Goal: Information Seeking & Learning: Learn about a topic

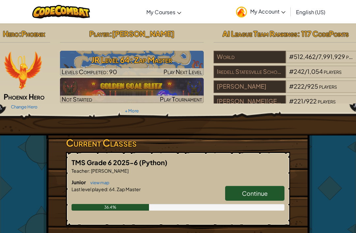
click at [277, 198] on link "Continue" at bounding box center [254, 193] width 59 height 15
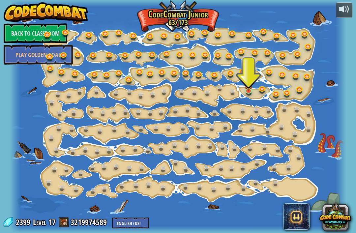
click at [248, 88] on img at bounding box center [249, 84] width 8 height 14
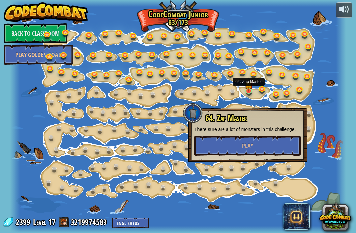
click at [225, 137] on button "Play" at bounding box center [248, 146] width 106 height 20
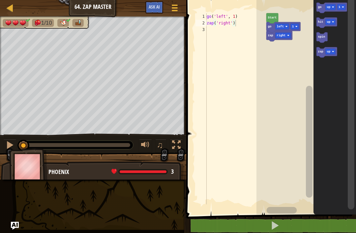
click at [213, 225] on button at bounding box center [275, 225] width 172 height 15
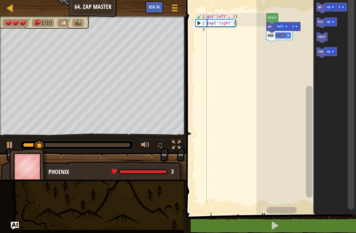
click at [332, 6] on rect "Blockly Workspace" at bounding box center [330, 7] width 10 height 6
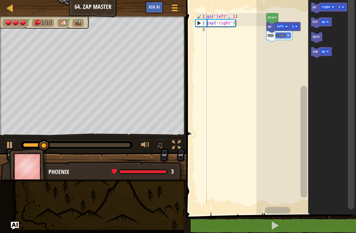
click at [315, 6] on text "go" at bounding box center [315, 7] width 4 height 3
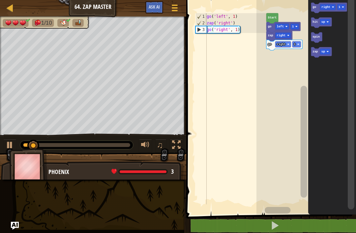
click at [316, 53] on text "zap" at bounding box center [315, 51] width 5 height 3
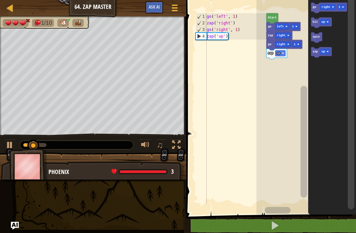
click at [316, 53] on text "zap" at bounding box center [315, 51] width 5 height 3
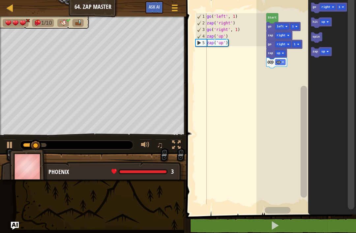
click at [315, 24] on text "hit" at bounding box center [315, 21] width 5 height 3
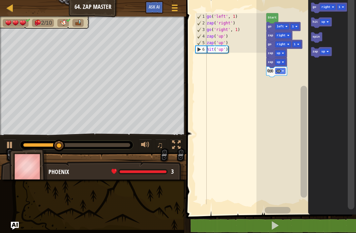
click at [325, 7] on text "right" at bounding box center [326, 7] width 9 height 3
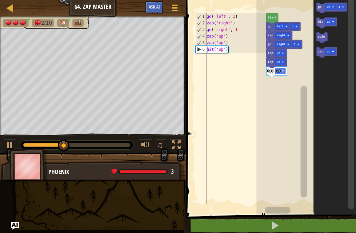
click at [341, 11] on icon "Blockly Workspace" at bounding box center [332, 8] width 31 height 11
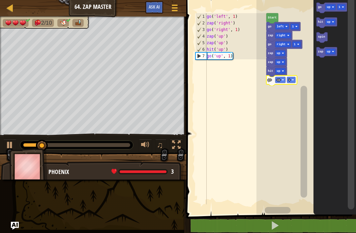
click at [291, 78] on rect "Blockly Workspace" at bounding box center [291, 80] width 9 height 6
click at [333, 4] on rect "Blockly Workspace" at bounding box center [330, 7] width 10 height 6
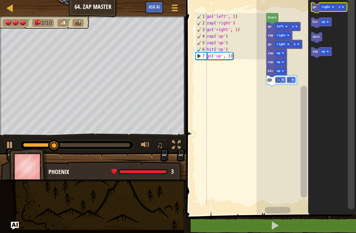
click at [339, 8] on rect "Blockly Workspace" at bounding box center [341, 7] width 9 height 6
click at [314, 6] on text "go" at bounding box center [315, 7] width 4 height 3
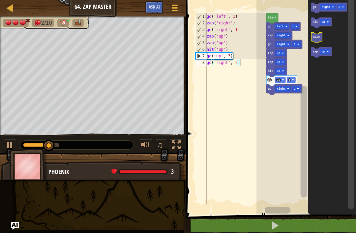
click at [316, 41] on icon "Blockly Workspace" at bounding box center [316, 37] width 11 height 11
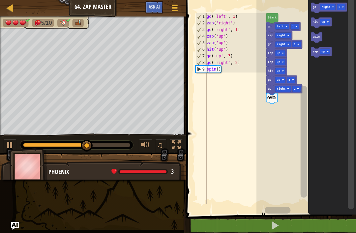
click at [319, 50] on icon "Blockly Workspace" at bounding box center [321, 52] width 21 height 11
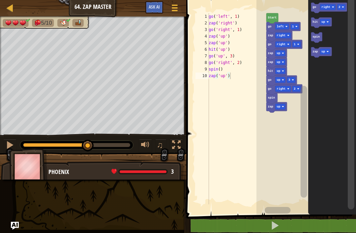
click at [315, 51] on text "zap" at bounding box center [315, 51] width 5 height 3
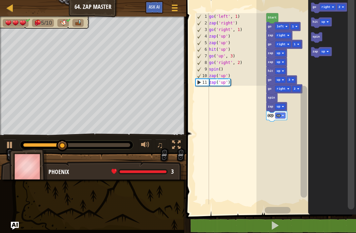
click at [283, 114] on rect "Blockly Workspace" at bounding box center [280, 116] width 10 height 6
click at [284, 104] on rect "Blockly Workspace" at bounding box center [280, 107] width 10 height 6
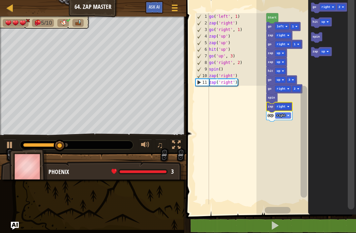
click at [320, 23] on rect "Blockly Workspace" at bounding box center [325, 22] width 10 height 6
click at [319, 20] on icon "Blockly Workspace" at bounding box center [321, 22] width 21 height 11
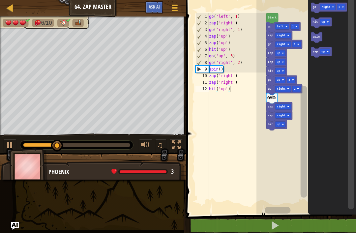
click at [284, 124] on rect "Blockly Workspace" at bounding box center [280, 125] width 10 height 6
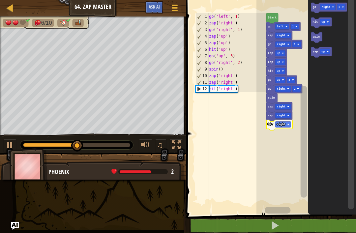
click at [316, 6] on text "go" at bounding box center [315, 7] width 4 height 3
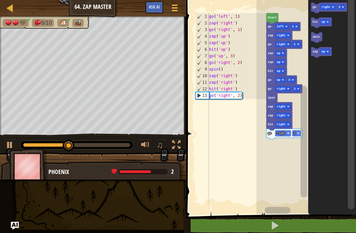
click at [316, 21] on text "hit" at bounding box center [315, 21] width 5 height 3
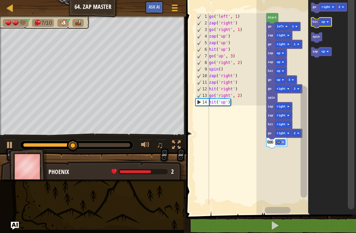
click at [330, 22] on rect "Blockly Workspace" at bounding box center [325, 22] width 10 height 6
click at [315, 22] on text "hit" at bounding box center [315, 21] width 5 height 3
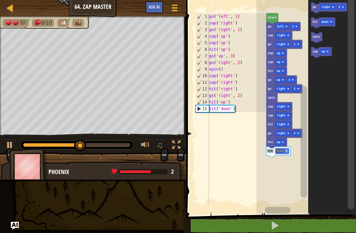
click at [320, 50] on rect "Blockly Workspace" at bounding box center [325, 52] width 10 height 6
click at [318, 49] on icon "Blockly Workspace" at bounding box center [321, 52] width 21 height 11
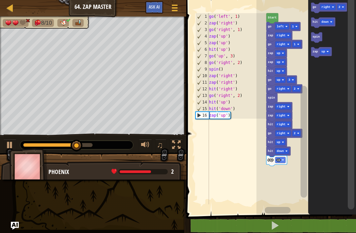
click at [330, 50] on rect "Blockly Workspace" at bounding box center [325, 52] width 10 height 6
click at [318, 51] on icon "Blockly Workspace" at bounding box center [323, 52] width 24 height 11
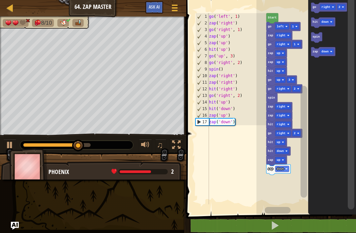
click at [333, 7] on image "Blockly Workspace" at bounding box center [333, 7] width 2 height 2
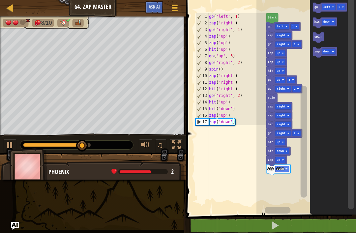
click at [346, 8] on rect "Blockly Workspace" at bounding box center [341, 7] width 9 height 6
click at [323, 7] on rect "Blockly Workspace" at bounding box center [329, 7] width 14 height 6
click at [320, 6] on icon "Blockly Workspace" at bounding box center [330, 8] width 34 height 11
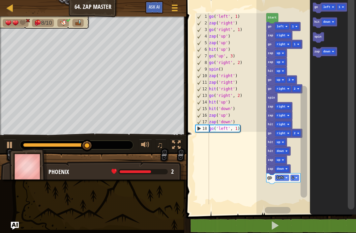
click at [332, 52] on image "Blockly Workspace" at bounding box center [333, 51] width 2 height 2
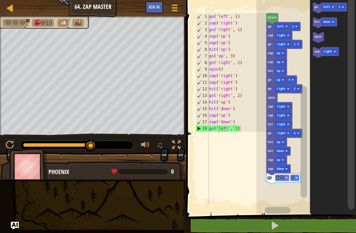
click at [320, 50] on text "zap" at bounding box center [317, 51] width 5 height 3
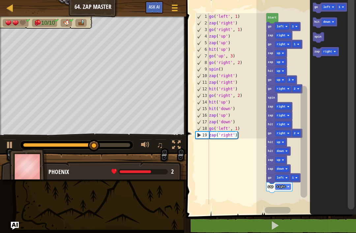
click at [333, 6] on rect "Blockly Workspace" at bounding box center [329, 7] width 14 height 6
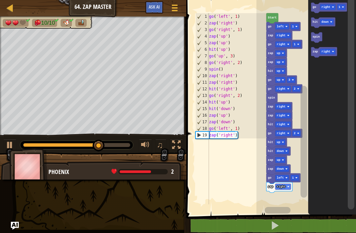
click at [343, 7] on image "Blockly Workspace" at bounding box center [343, 7] width 2 height 2
click at [345, 6] on rect "Blockly Workspace" at bounding box center [341, 7] width 9 height 6
click at [318, 6] on icon "Blockly Workspace" at bounding box center [329, 8] width 36 height 11
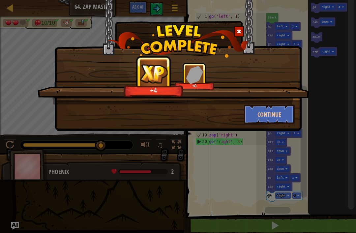
click at [281, 111] on button "Continue" at bounding box center [269, 115] width 51 height 20
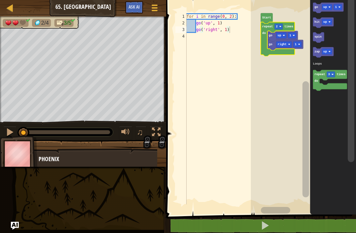
click at [279, 22] on icon "Blockly Workspace" at bounding box center [278, 39] width 34 height 34
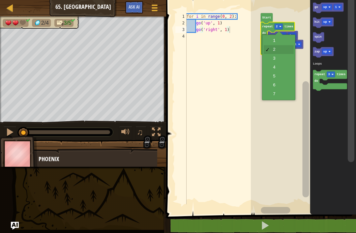
click at [282, 25] on rect "Blockly Workspace" at bounding box center [279, 27] width 9 height 6
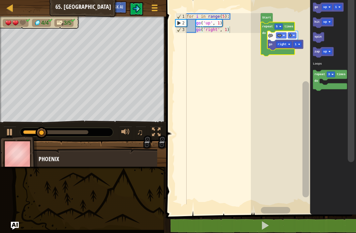
click at [280, 24] on rect "Blockly Workspace" at bounding box center [279, 27] width 9 height 6
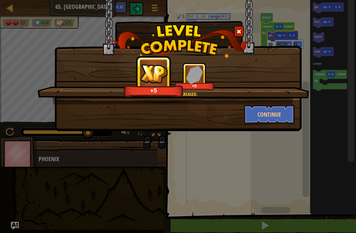
click at [282, 116] on button "Continue" at bounding box center [269, 115] width 51 height 20
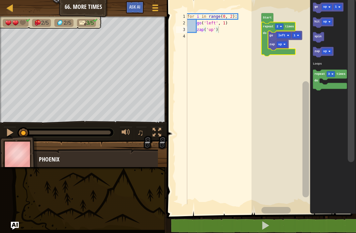
click at [280, 23] on icon "Blockly Workspace" at bounding box center [278, 39] width 34 height 34
click at [279, 24] on rect "Blockly Workspace" at bounding box center [279, 27] width 9 height 6
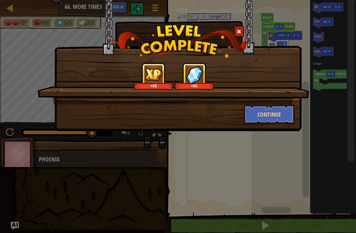
click at [280, 119] on button "Continue" at bounding box center [269, 115] width 51 height 20
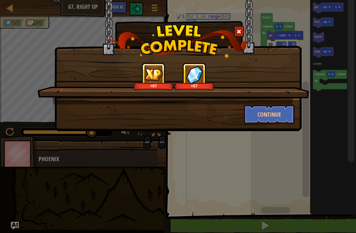
click at [291, 113] on button "Continue" at bounding box center [269, 115] width 51 height 20
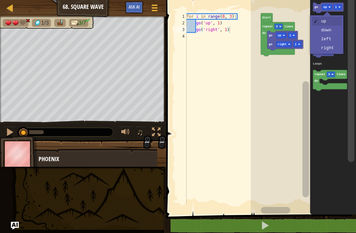
click at [331, 6] on rect "Blockly Workspace" at bounding box center [327, 7] width 10 height 6
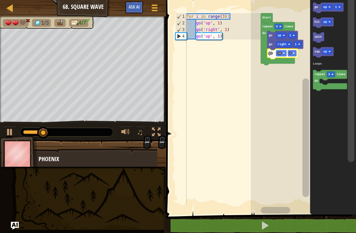
click at [284, 51] on rect "Blockly Workspace" at bounding box center [281, 53] width 10 height 6
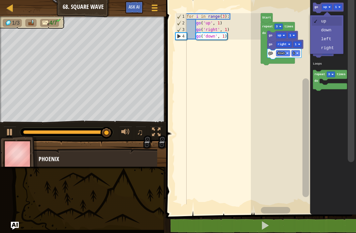
click at [327, 5] on rect "Blockly Workspace" at bounding box center [327, 7] width 10 height 6
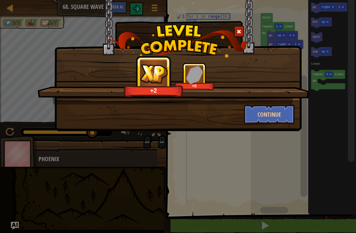
click at [278, 116] on button "Continue" at bounding box center [269, 115] width 51 height 20
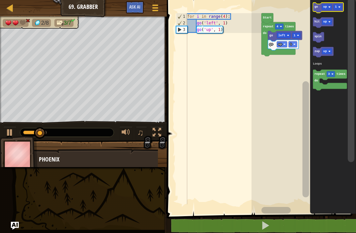
click at [329, 6] on rect "Blockly Workspace" at bounding box center [327, 7] width 10 height 6
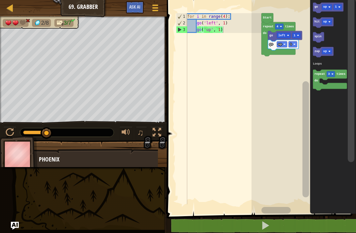
click at [342, 6] on rect "Blockly Workspace" at bounding box center [338, 7] width 9 height 6
click at [330, 7] on image "Blockly Workspace" at bounding box center [329, 7] width 2 height 2
click at [318, 7] on icon "Blockly Workspace" at bounding box center [330, 8] width 34 height 11
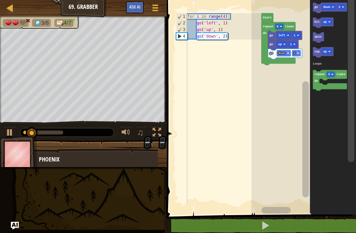
click at [331, 5] on rect "Blockly Workspace" at bounding box center [329, 7] width 14 height 6
click at [343, 5] on icon "Blockly Workspace" at bounding box center [328, 8] width 31 height 11
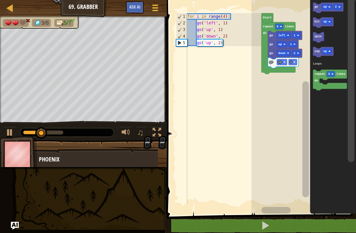
click at [294, 62] on image "Blockly Workspace" at bounding box center [294, 62] width 2 height 2
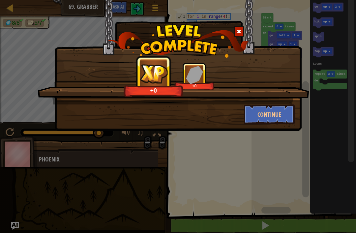
click at [287, 109] on button "Continue" at bounding box center [269, 115] width 51 height 20
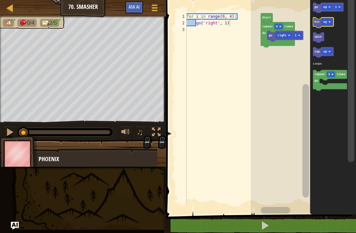
click at [329, 23] on image "Blockly Workspace" at bounding box center [330, 22] width 2 height 2
click at [336, 65] on icon "Blockly Workspace" at bounding box center [333, 106] width 46 height 218
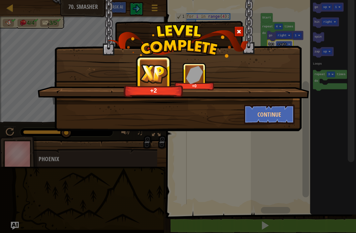
click at [274, 122] on button "Continue" at bounding box center [269, 115] width 51 height 20
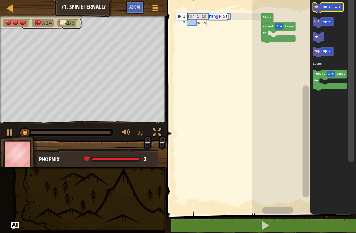
click at [329, 5] on rect "Blockly Workspace" at bounding box center [327, 7] width 10 height 6
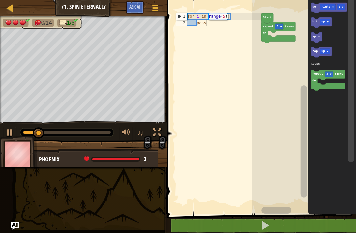
click at [338, 52] on icon "Blockly Workspace" at bounding box center [332, 106] width 48 height 218
click at [318, 5] on icon "Blockly Workspace" at bounding box center [329, 8] width 36 height 11
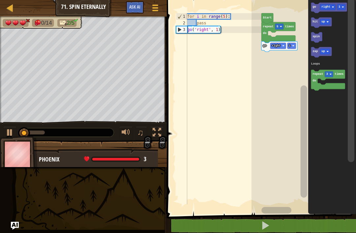
click at [319, 34] on icon "Blockly Workspace" at bounding box center [316, 37] width 11 height 11
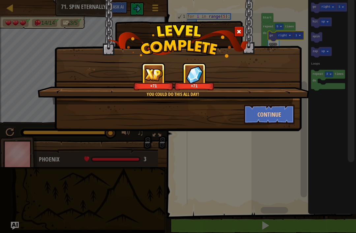
click at [281, 116] on button "Continue" at bounding box center [269, 115] width 51 height 20
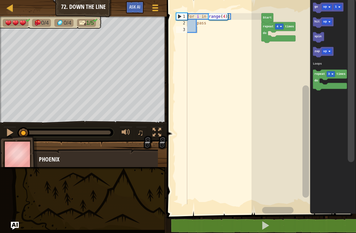
click at [328, 5] on rect "Blockly Workspace" at bounding box center [327, 7] width 10 height 6
click at [332, 28] on rect "Blockly Workspace" at bounding box center [323, 22] width 21 height 11
click at [318, 9] on text "go" at bounding box center [316, 7] width 4 height 3
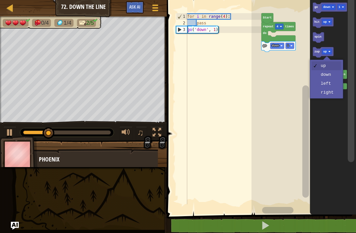
click at [325, 51] on text "up" at bounding box center [325, 51] width 4 height 3
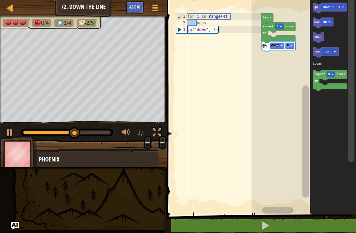
click at [330, 90] on rect "Blockly Workspace" at bounding box center [330, 80] width 34 height 21
click at [317, 54] on icon "Blockly Workspace" at bounding box center [326, 52] width 26 height 11
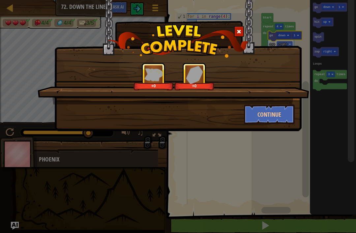
click at [278, 114] on button "Continue" at bounding box center [269, 115] width 51 height 20
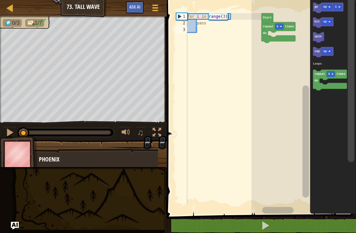
click at [336, 4] on rect "Blockly Workspace" at bounding box center [338, 7] width 9 height 6
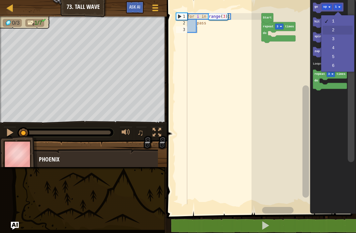
click at [325, 27] on rect "Blockly Workspace" at bounding box center [323, 22] width 21 height 11
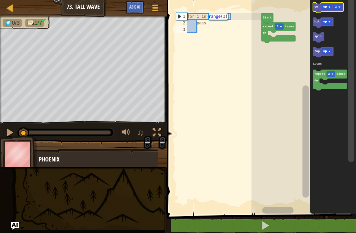
click at [316, 5] on icon "Blockly Workspace" at bounding box center [328, 8] width 31 height 11
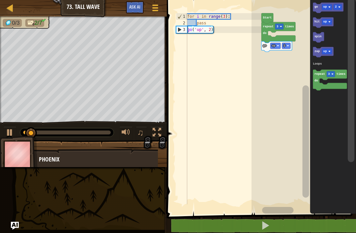
click at [322, 5] on icon "Blockly Workspace" at bounding box center [328, 8] width 31 height 11
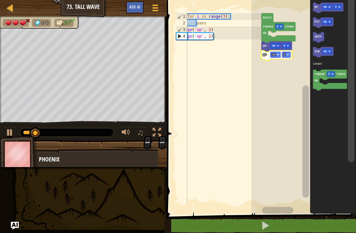
click at [275, 53] on text "up" at bounding box center [274, 54] width 4 height 3
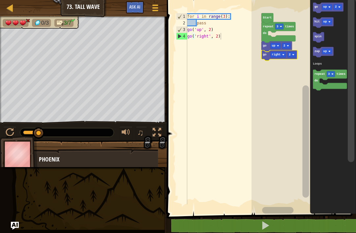
click at [277, 98] on rect "Blockly Workspace" at bounding box center [304, 106] width 105 height 218
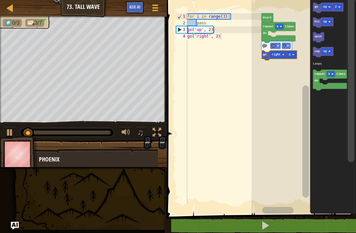
click at [291, 53] on rect "Blockly Workspace" at bounding box center [292, 55] width 9 height 6
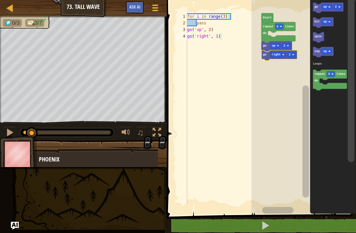
click at [284, 69] on rect "Blockly Workspace" at bounding box center [304, 106] width 105 height 218
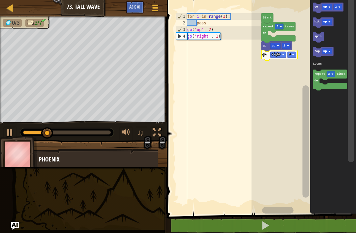
click at [327, 4] on rect "Blockly Workspace" at bounding box center [327, 7] width 10 height 6
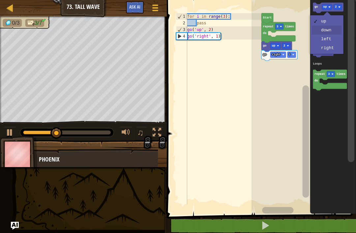
click at [326, 27] on rect "Blockly Workspace" at bounding box center [323, 22] width 21 height 11
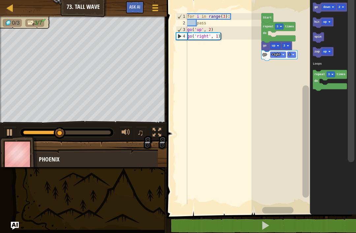
click at [317, 6] on text "go" at bounding box center [316, 7] width 4 height 3
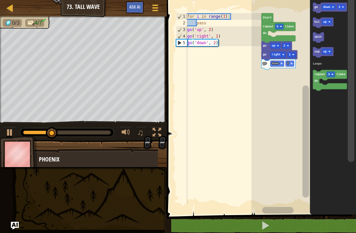
click at [328, 4] on icon "Blockly Workspace" at bounding box center [330, 8] width 34 height 11
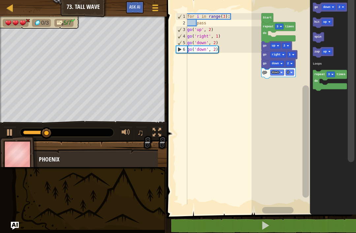
click at [277, 72] on text "down" at bounding box center [275, 72] width 7 height 3
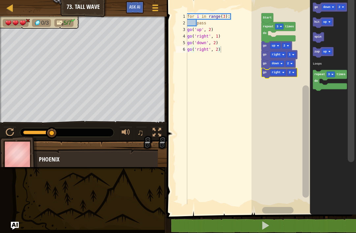
click at [274, 114] on rect "Blockly Workspace" at bounding box center [304, 106] width 105 height 218
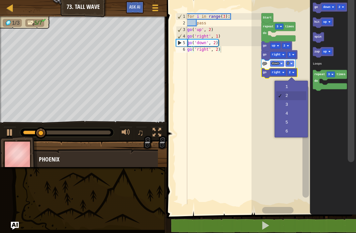
click at [290, 72] on text "2" at bounding box center [290, 72] width 2 height 3
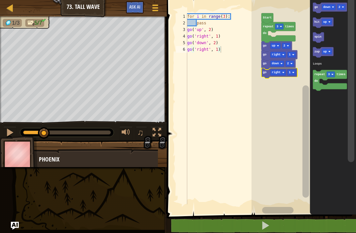
click at [288, 88] on rect "Blockly Workspace" at bounding box center [304, 106] width 105 height 218
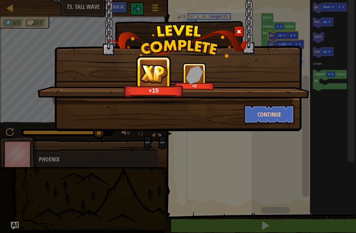
click at [263, 117] on button "Continue" at bounding box center [269, 115] width 51 height 20
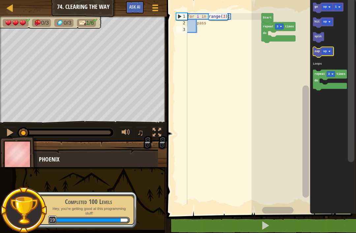
click at [326, 50] on text "up" at bounding box center [325, 51] width 4 height 3
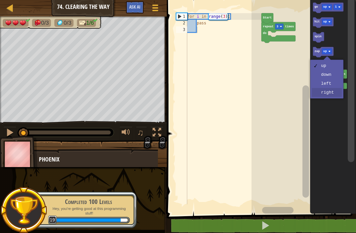
click at [330, 96] on icon "Blockly Workspace" at bounding box center [333, 106] width 46 height 218
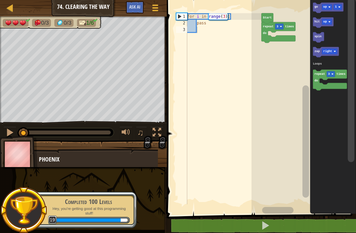
click at [317, 50] on text "zap" at bounding box center [317, 51] width 5 height 3
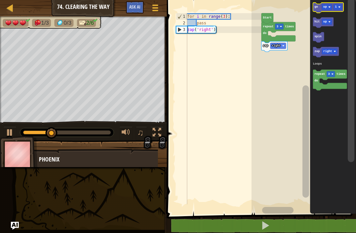
click at [326, 6] on text "up" at bounding box center [325, 7] width 4 height 3
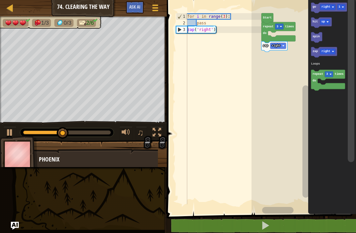
click at [334, 50] on rect "Blockly Workspace" at bounding box center [327, 52] width 15 height 6
click at [341, 4] on rect "Blockly Workspace" at bounding box center [341, 7] width 9 height 6
click at [342, 6] on rect "Blockly Workspace" at bounding box center [341, 7] width 9 height 6
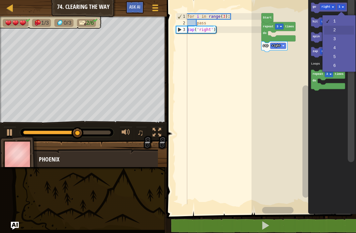
click at [339, 29] on icon "Blockly Workspace" at bounding box center [332, 106] width 48 height 218
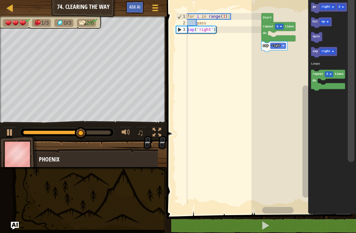
click at [315, 6] on text "go" at bounding box center [315, 7] width 4 height 3
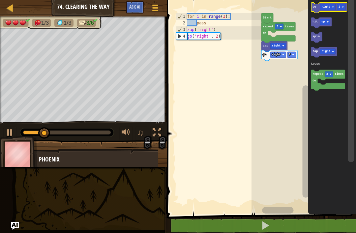
click at [327, 5] on rect "Blockly Workspace" at bounding box center [327, 7] width 15 height 6
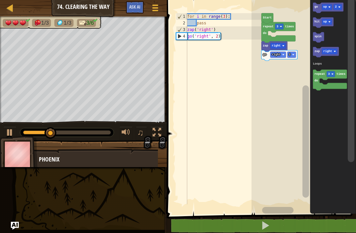
click at [331, 21] on rect "Blockly Workspace" at bounding box center [327, 22] width 10 height 6
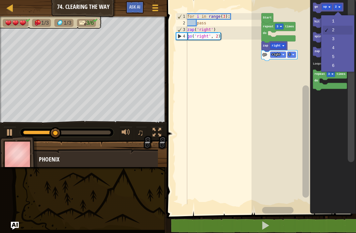
click at [339, 5] on rect "Blockly Workspace" at bounding box center [338, 7] width 9 height 6
click at [341, 18] on icon "Blockly Workspace" at bounding box center [333, 106] width 46 height 218
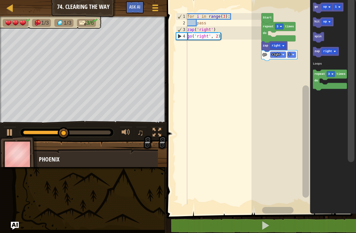
click at [317, 5] on icon "Blockly Workspace" at bounding box center [328, 8] width 31 height 11
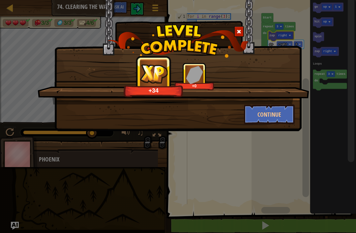
click at [270, 116] on button "Continue" at bounding box center [269, 115] width 51 height 20
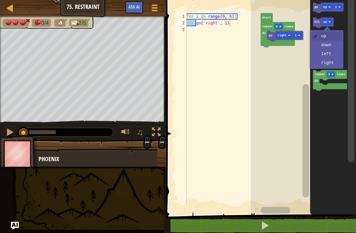
click at [328, 19] on rect "Blockly Workspace" at bounding box center [327, 22] width 10 height 6
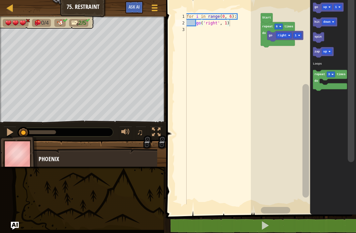
click at [334, 47] on icon "Blockly Workspace" at bounding box center [333, 106] width 46 height 218
click at [318, 21] on text "hit" at bounding box center [317, 21] width 5 height 3
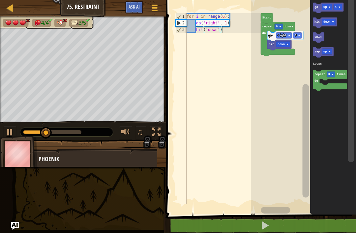
click at [281, 23] on icon "Blockly Workspace" at bounding box center [278, 39] width 34 height 34
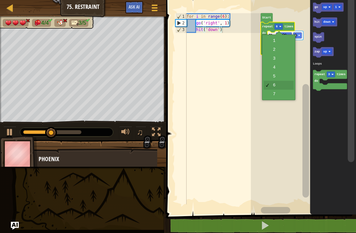
click at [279, 26] on rect "Blockly Workspace" at bounding box center [279, 27] width 9 height 6
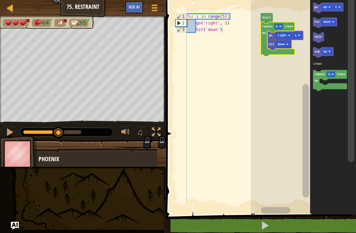
click at [285, 81] on rect "Blockly Workspace" at bounding box center [303, 106] width 105 height 218
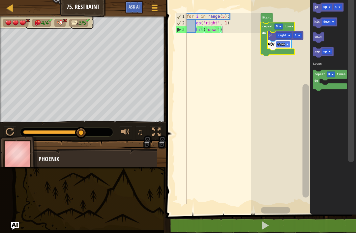
click at [278, 24] on rect "Blockly Workspace" at bounding box center [279, 27] width 9 height 6
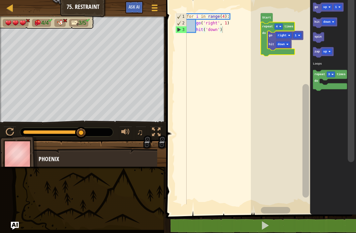
click at [283, 69] on rect "Blockly Workspace" at bounding box center [303, 106] width 105 height 218
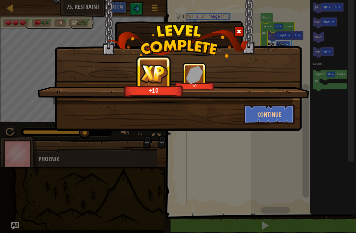
click at [279, 112] on button "Continue" at bounding box center [269, 115] width 51 height 20
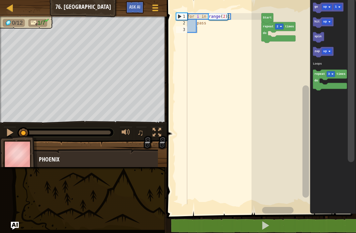
click at [278, 25] on text "2" at bounding box center [278, 26] width 2 height 3
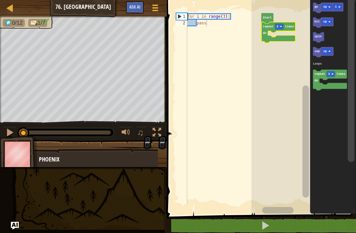
click at [285, 59] on rect "Blockly Workspace" at bounding box center [304, 106] width 105 height 218
click at [328, 5] on rect "Blockly Workspace" at bounding box center [327, 7] width 10 height 6
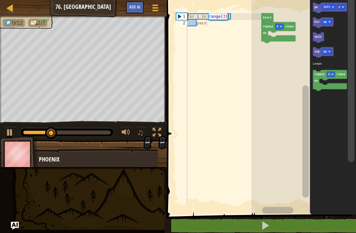
click at [334, 40] on icon "Blockly Workspace" at bounding box center [333, 106] width 46 height 218
click at [343, 5] on rect "Blockly Workspace" at bounding box center [341, 7] width 9 height 6
click at [344, 29] on icon "Blockly Workspace" at bounding box center [333, 106] width 46 height 218
click at [313, 8] on icon "Blockly Workspace" at bounding box center [330, 8] width 34 height 11
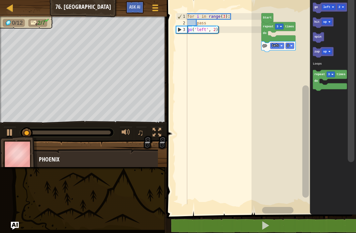
click at [329, 19] on rect "Blockly Workspace" at bounding box center [327, 22] width 10 height 6
click at [331, 5] on rect "Blockly Workspace" at bounding box center [329, 7] width 14 height 6
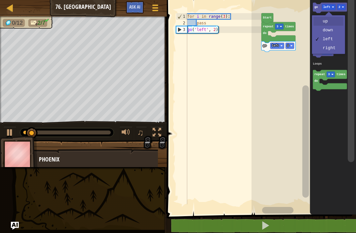
click at [333, 18] on icon "Blockly Workspace" at bounding box center [323, 22] width 21 height 11
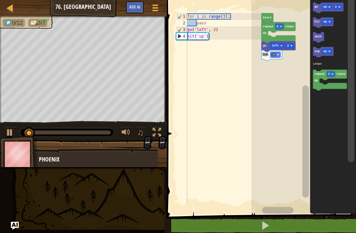
click at [315, 6] on text "go" at bounding box center [317, 7] width 4 height 3
click at [328, 7] on rect "Blockly Workspace" at bounding box center [327, 7] width 10 height 6
click at [330, 27] on rect "Blockly Workspace" at bounding box center [323, 22] width 21 height 11
click at [345, 8] on rect "Blockly Workspace" at bounding box center [341, 7] width 9 height 6
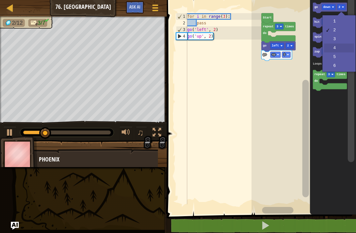
click at [341, 50] on icon "Blockly Workspace" at bounding box center [333, 106] width 46 height 218
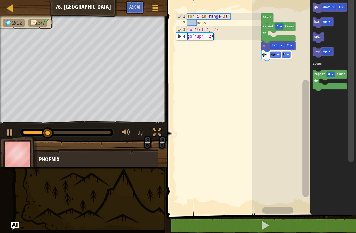
click at [318, 7] on text "go" at bounding box center [316, 7] width 4 height 3
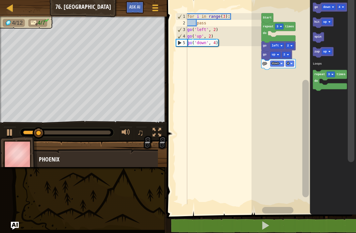
click at [328, 5] on rect "Blockly Workspace" at bounding box center [329, 7] width 14 height 6
click at [332, 19] on icon "Blockly Workspace" at bounding box center [323, 22] width 21 height 11
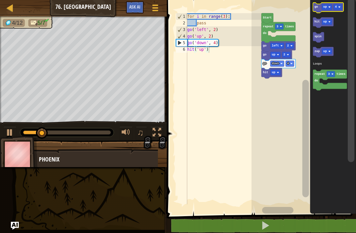
click at [341, 4] on icon "Blockly Workspace" at bounding box center [328, 8] width 31 height 11
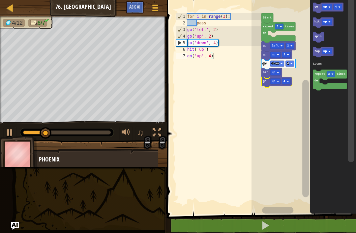
click at [288, 80] on image "Blockly Workspace" at bounding box center [288, 81] width 2 height 2
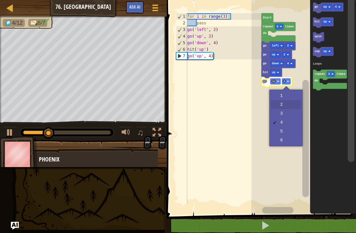
click at [292, 103] on rect "Blockly Workspace" at bounding box center [304, 106] width 105 height 218
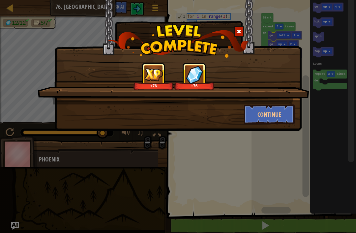
click at [268, 113] on button "Continue" at bounding box center [269, 115] width 51 height 20
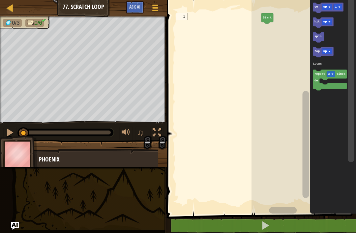
click at [11, 9] on div at bounding box center [10, 8] width 8 height 8
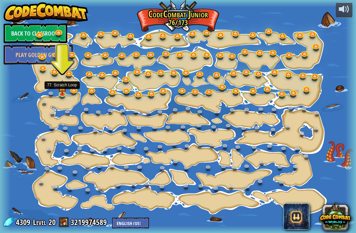
click at [61, 90] on img at bounding box center [62, 87] width 9 height 15
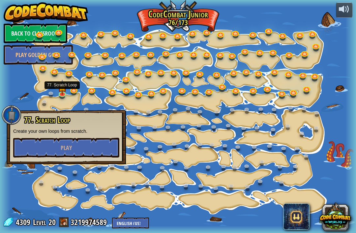
click at [56, 141] on button "Play" at bounding box center [66, 148] width 106 height 20
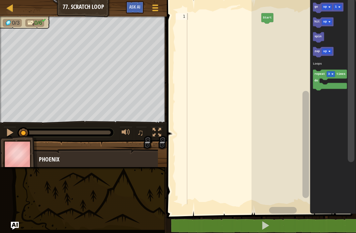
click at [318, 4] on icon "Blockly Workspace" at bounding box center [328, 8] width 31 height 11
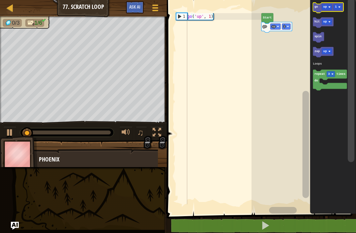
click at [330, 6] on rect "Blockly Workspace" at bounding box center [327, 7] width 10 height 6
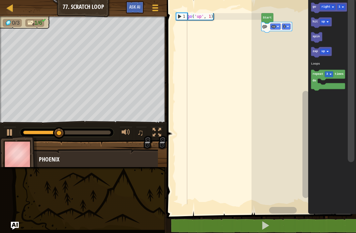
click at [317, 5] on icon "Blockly Workspace" at bounding box center [329, 8] width 36 height 11
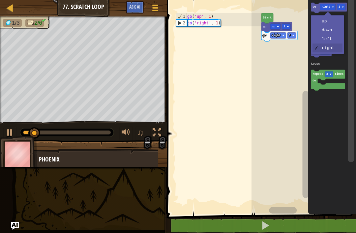
click at [329, 6] on text "right" at bounding box center [325, 7] width 9 height 3
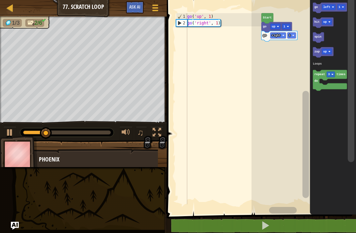
click at [316, 6] on text "go" at bounding box center [316, 7] width 4 height 3
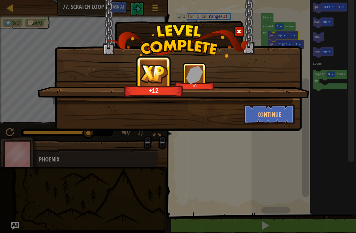
click at [272, 118] on button "Continue" at bounding box center [269, 115] width 51 height 20
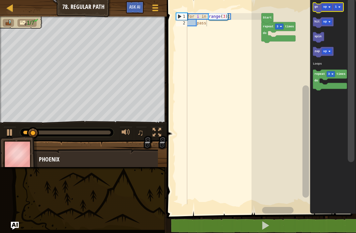
click at [331, 4] on rect "Blockly Workspace" at bounding box center [327, 7] width 10 height 6
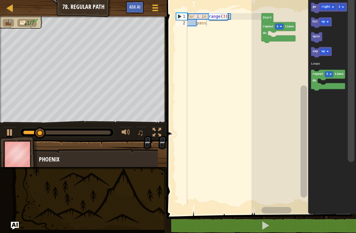
click at [317, 6] on icon "Blockly Workspace" at bounding box center [329, 8] width 36 height 11
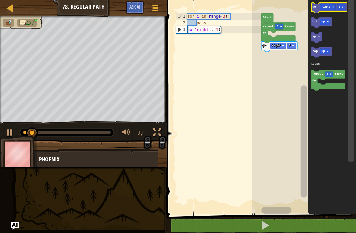
click at [332, 5] on rect "Blockly Workspace" at bounding box center [327, 7] width 15 height 6
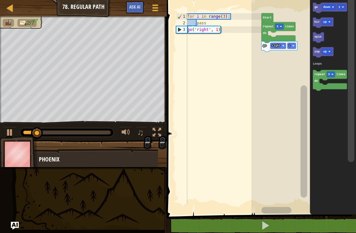
click at [344, 9] on rect "Blockly Workspace" at bounding box center [341, 7] width 9 height 6
click at [318, 8] on icon "Blockly Workspace" at bounding box center [330, 8] width 34 height 11
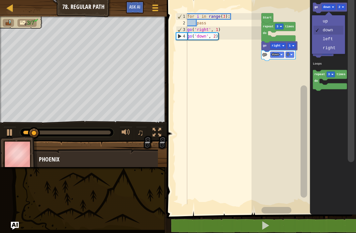
click at [332, 5] on rect "Blockly Workspace" at bounding box center [329, 7] width 14 height 6
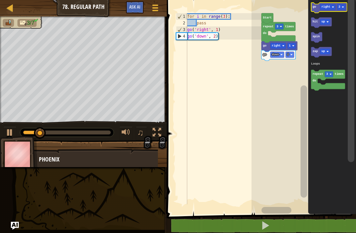
click at [344, 6] on rect "Blockly Workspace" at bounding box center [341, 7] width 9 height 6
click at [315, 8] on text "go" at bounding box center [315, 7] width 4 height 3
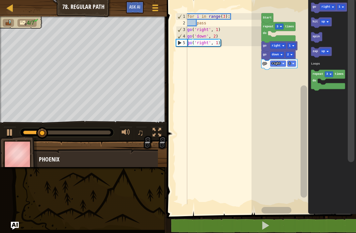
click at [327, 5] on rect "Blockly Workspace" at bounding box center [327, 7] width 15 height 6
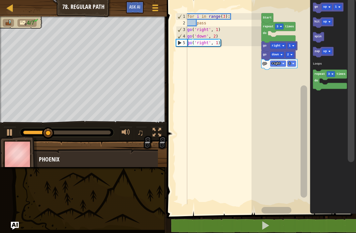
click at [343, 3] on icon "Blockly Workspace" at bounding box center [328, 8] width 31 height 11
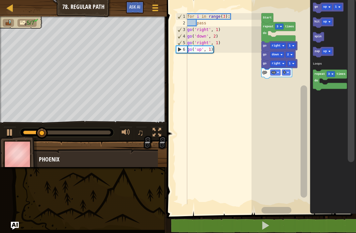
click at [288, 73] on image "Blockly Workspace" at bounding box center [288, 73] width 2 height 2
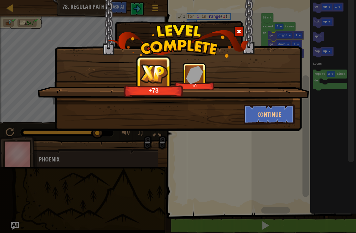
click at [279, 114] on button "Continue" at bounding box center [269, 115] width 51 height 20
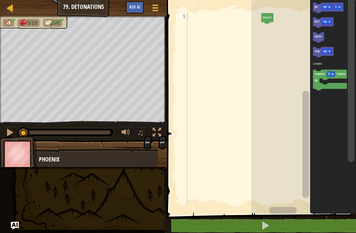
click at [157, 6] on span at bounding box center [155, 5] width 6 height 1
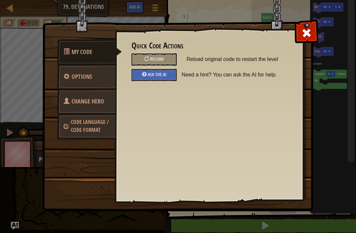
click at [104, 131] on link "Code Language / Code Format" at bounding box center [86, 125] width 59 height 25
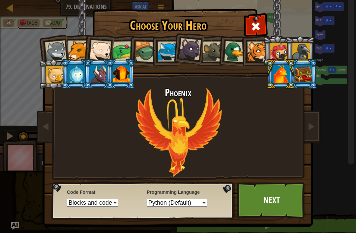
click at [270, 199] on link "Next" at bounding box center [271, 200] width 69 height 36
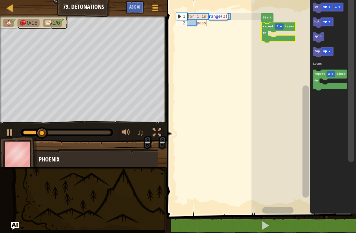
click at [279, 26] on rect "Blockly Workspace" at bounding box center [279, 27] width 9 height 6
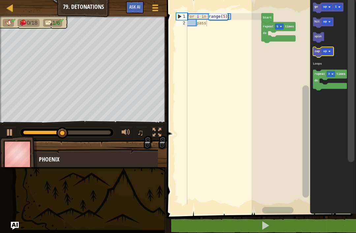
click at [319, 51] on text "zap" at bounding box center [317, 51] width 5 height 3
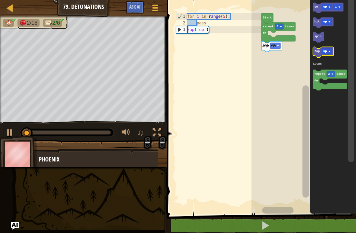
click at [329, 52] on image "Blockly Workspace" at bounding box center [329, 51] width 2 height 2
click at [318, 52] on text "zap" at bounding box center [317, 51] width 5 height 3
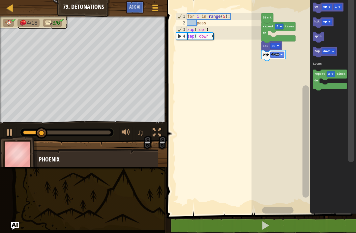
click at [327, 5] on rect "Blockly Workspace" at bounding box center [327, 7] width 10 height 6
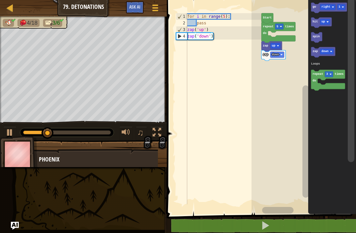
click at [344, 5] on rect "Blockly Workspace" at bounding box center [341, 7] width 9 height 6
click at [317, 5] on icon "Blockly Workspace" at bounding box center [329, 8] width 36 height 11
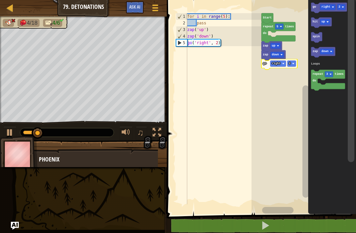
click at [280, 62] on rect "Blockly Workspace" at bounding box center [277, 64] width 15 height 6
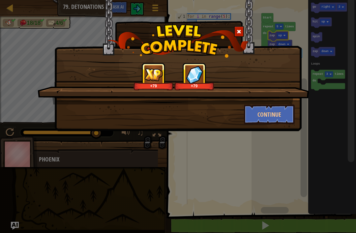
click at [283, 114] on button "Continue" at bounding box center [269, 115] width 51 height 20
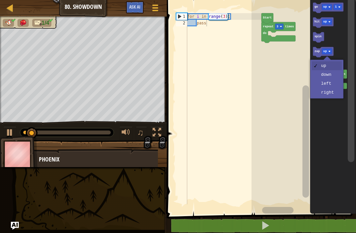
click at [328, 50] on rect "Blockly Workspace" at bounding box center [327, 52] width 10 height 6
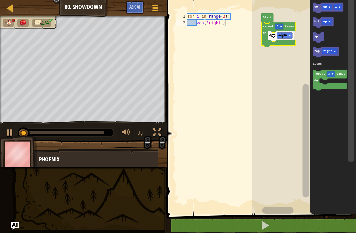
click at [279, 26] on rect "Blockly Workspace" at bounding box center [279, 27] width 9 height 6
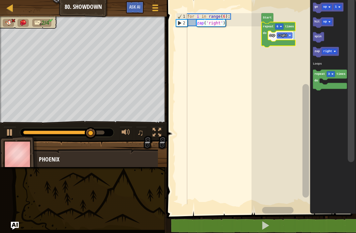
click at [282, 26] on image "Blockly Workspace" at bounding box center [281, 26] width 2 height 2
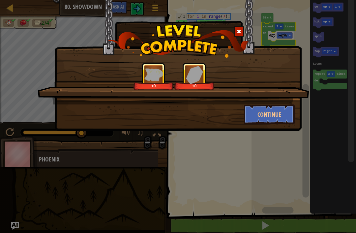
click at [273, 110] on button "Continue" at bounding box center [269, 115] width 51 height 20
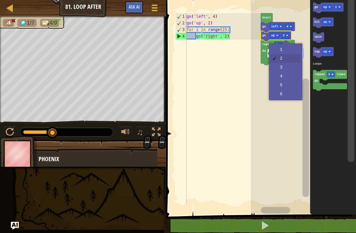
click at [289, 33] on rect "Blockly Workspace" at bounding box center [286, 36] width 9 height 6
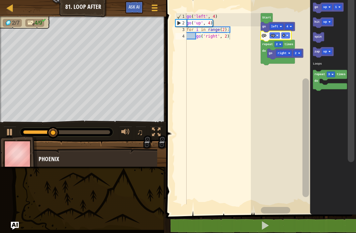
click at [279, 43] on rect "Blockly Workspace" at bounding box center [279, 45] width 9 height 6
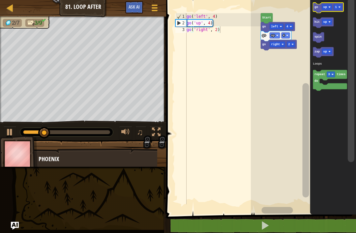
click at [330, 6] on rect "Blockly Workspace" at bounding box center [327, 7] width 10 height 6
click at [346, 4] on rect "Blockly Workspace" at bounding box center [341, 7] width 9 height 6
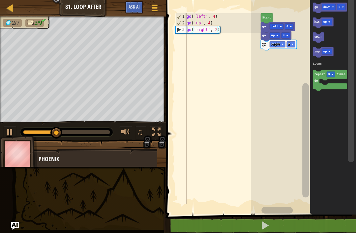
click at [318, 7] on text "go" at bounding box center [317, 7] width 4 height 3
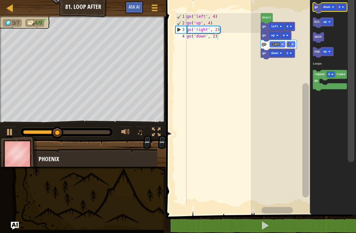
click at [328, 6] on text "down" at bounding box center [326, 7] width 7 height 3
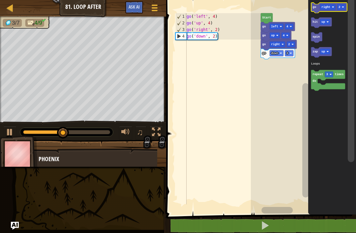
click at [344, 6] on rect "Blockly Workspace" at bounding box center [341, 7] width 9 height 6
click at [316, 9] on text "go" at bounding box center [315, 7] width 4 height 3
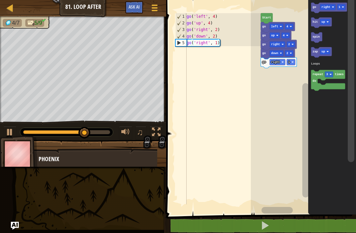
click at [330, 7] on text "right" at bounding box center [326, 7] width 9 height 3
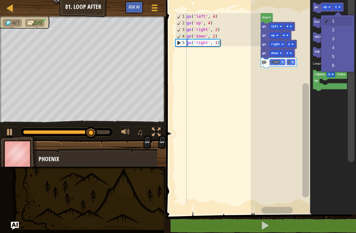
click at [341, 5] on rect "Blockly Workspace" at bounding box center [338, 7] width 9 height 6
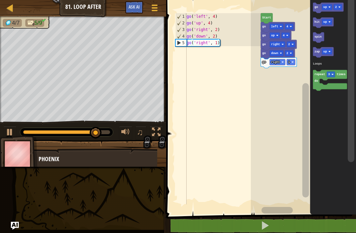
click at [318, 7] on text "go" at bounding box center [317, 7] width 4 height 3
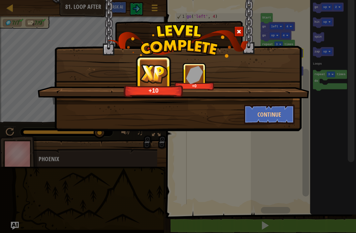
click at [265, 115] on button "Continue" at bounding box center [269, 115] width 51 height 20
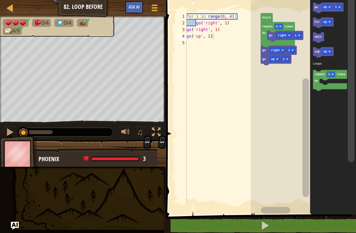
click at [330, 51] on image "Blockly Workspace" at bounding box center [330, 51] width 2 height 2
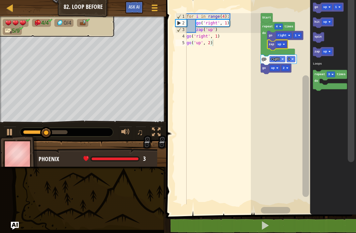
click at [318, 8] on text "go" at bounding box center [317, 7] width 4 height 3
click at [329, 5] on rect "Blockly Workspace" at bounding box center [327, 7] width 10 height 6
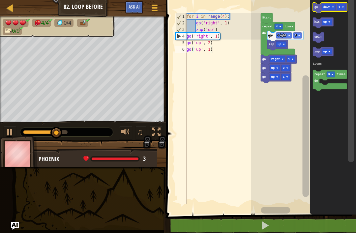
click at [318, 7] on text "go" at bounding box center [317, 7] width 4 height 3
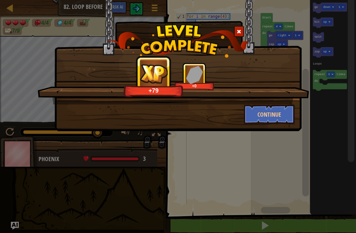
click at [260, 114] on button "Continue" at bounding box center [269, 115] width 51 height 20
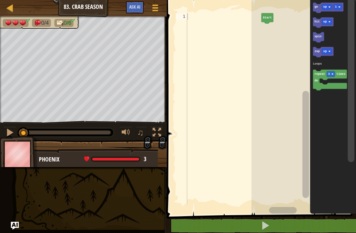
click at [325, 7] on text "up" at bounding box center [325, 7] width 4 height 3
click at [340, 8] on text "1" at bounding box center [340, 7] width 2 height 3
click at [315, 9] on text "go" at bounding box center [316, 7] width 4 height 3
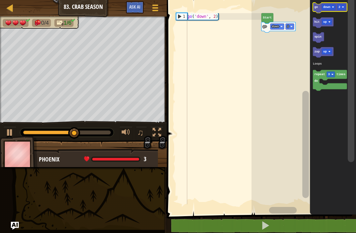
click at [328, 6] on text "down" at bounding box center [326, 7] width 7 height 3
click at [340, 6] on text "2" at bounding box center [340, 7] width 2 height 3
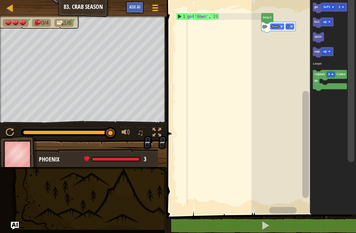
click at [318, 7] on text "go" at bounding box center [316, 7] width 4 height 3
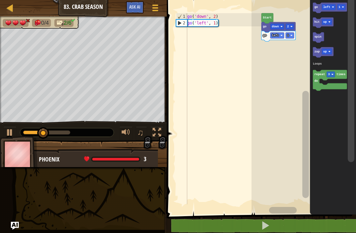
click at [317, 56] on icon "Blockly Workspace" at bounding box center [323, 52] width 21 height 11
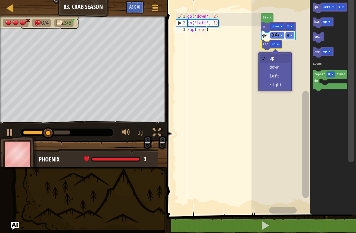
click at [275, 44] on text "up" at bounding box center [274, 44] width 4 height 3
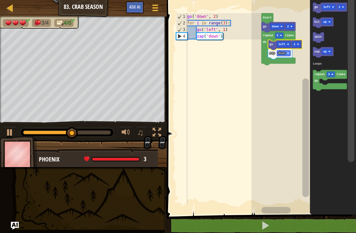
click at [278, 34] on rect "Blockly Workspace" at bounding box center [279, 36] width 9 height 6
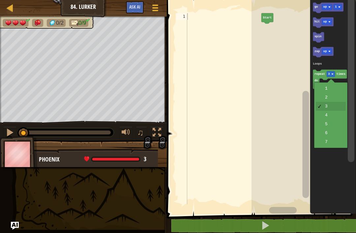
click at [329, 74] on text "3" at bounding box center [329, 74] width 2 height 3
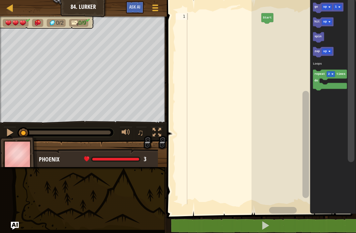
click at [327, 99] on icon "Blockly Workspace" at bounding box center [333, 106] width 46 height 218
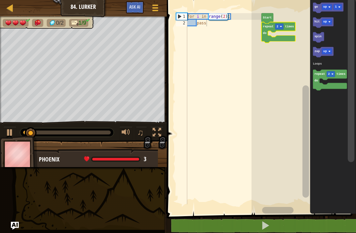
click at [327, 7] on text "up" at bounding box center [325, 7] width 4 height 3
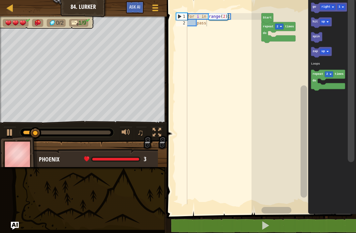
click at [329, 50] on rect "Blockly Workspace" at bounding box center [325, 52] width 10 height 6
click at [339, 11] on icon "Blockly Workspace" at bounding box center [329, 8] width 36 height 11
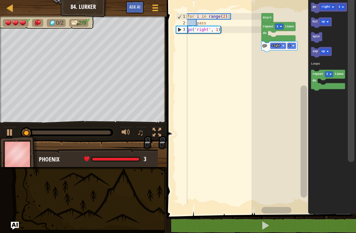
click at [292, 45] on rect "Blockly Workspace" at bounding box center [292, 46] width 9 height 6
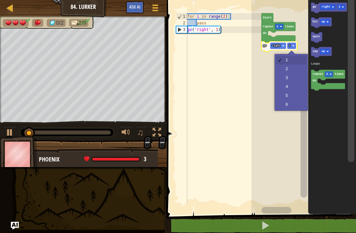
click at [284, 65] on rect "Blockly Workspace" at bounding box center [304, 106] width 105 height 218
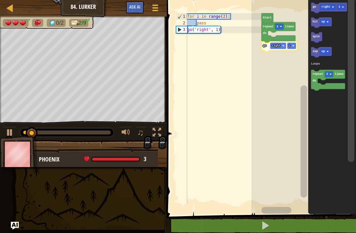
click at [290, 46] on text "1" at bounding box center [290, 45] width 2 height 3
click at [289, 74] on rect "Blockly Workspace" at bounding box center [304, 106] width 105 height 218
click at [330, 7] on text "right" at bounding box center [325, 7] width 9 height 3
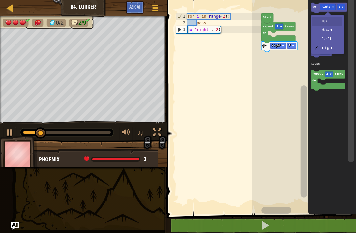
click at [325, 22] on text "up" at bounding box center [323, 21] width 4 height 3
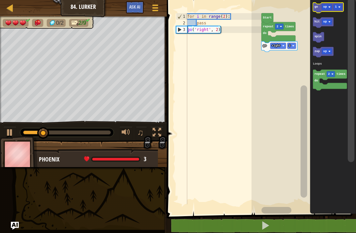
click at [337, 4] on rect "Blockly Workspace" at bounding box center [338, 7] width 9 height 6
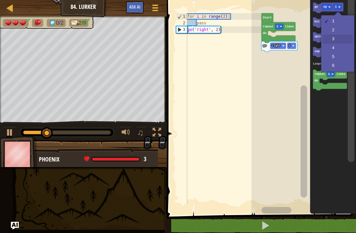
click at [334, 43] on icon "Blockly Workspace" at bounding box center [333, 106] width 46 height 218
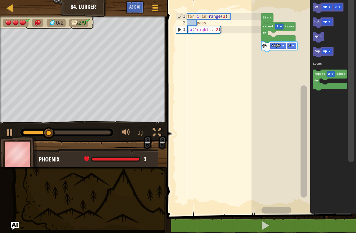
click at [320, 8] on icon "Blockly Workspace" at bounding box center [328, 8] width 31 height 11
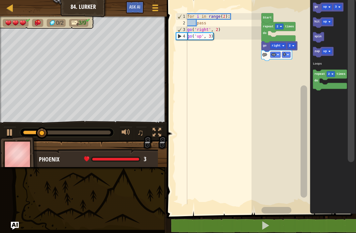
click at [326, 6] on text "up" at bounding box center [325, 7] width 4 height 3
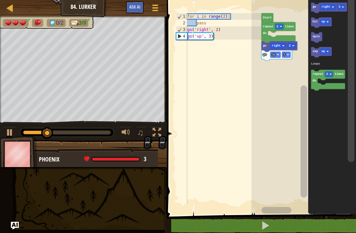
click at [321, 51] on rect "Blockly Workspace" at bounding box center [325, 52] width 10 height 6
click at [340, 6] on text "3" at bounding box center [340, 7] width 2 height 3
click at [327, 27] on rect "Blockly Workspace" at bounding box center [321, 22] width 21 height 11
click at [314, 8] on text "go" at bounding box center [315, 7] width 4 height 3
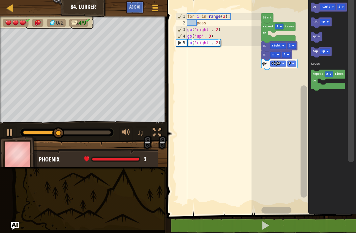
click at [326, 7] on text "right" at bounding box center [325, 7] width 9 height 3
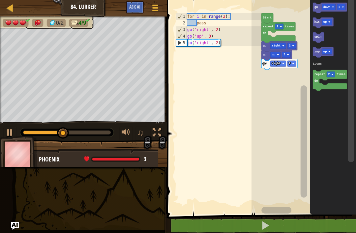
click at [319, 27] on icon "Blockly Workspace" at bounding box center [323, 22] width 21 height 11
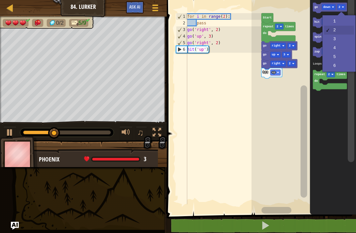
click at [342, 6] on rect "Blockly Workspace" at bounding box center [341, 7] width 9 height 6
click at [336, 40] on icon "Blockly Workspace" at bounding box center [333, 106] width 46 height 218
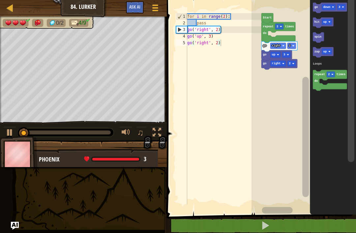
click at [317, 4] on icon "Blockly Workspace" at bounding box center [330, 8] width 34 height 11
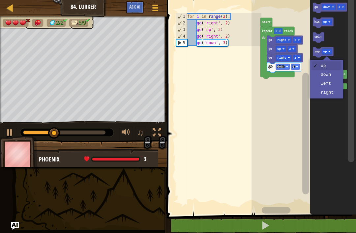
click at [327, 50] on rect "Blockly Workspace" at bounding box center [327, 52] width 10 height 6
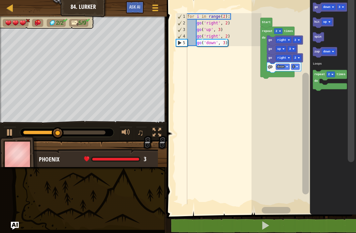
click at [319, 74] on text "repeat" at bounding box center [319, 74] width 11 height 3
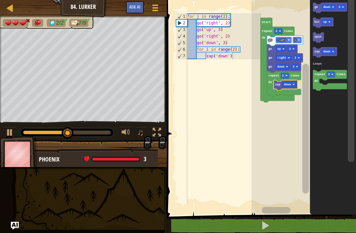
click at [287, 76] on image "Blockly Workspace" at bounding box center [287, 76] width 2 height 2
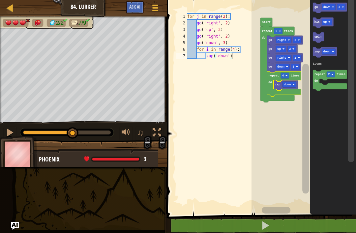
click at [288, 119] on rect "Blockly Workspace" at bounding box center [304, 106] width 105 height 218
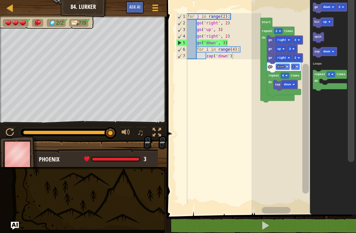
click at [275, 155] on rect "Blockly Workspace" at bounding box center [304, 106] width 105 height 218
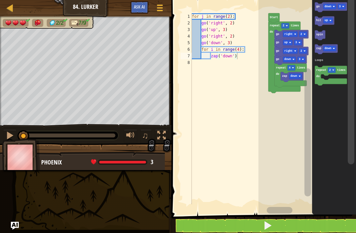
click at [9, 135] on div at bounding box center [10, 135] width 9 height 9
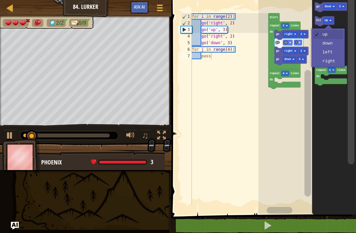
click at [328, 18] on rect "Blockly Workspace" at bounding box center [328, 21] width 10 height 6
click at [326, 46] on rect "Blockly Workspace" at bounding box center [329, 49] width 13 height 6
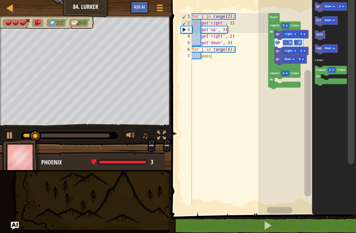
click at [321, 23] on icon "Blockly Workspace" at bounding box center [326, 21] width 23 height 10
click at [276, 91] on icon "Blockly Workspace" at bounding box center [284, 81] width 32 height 24
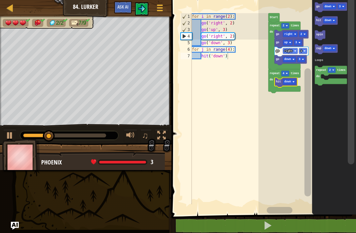
click at [289, 75] on rect "Blockly Workspace" at bounding box center [286, 74] width 8 height 6
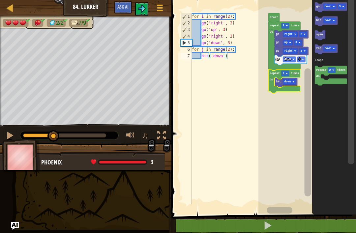
click at [275, 92] on icon "Blockly Workspace" at bounding box center [284, 81] width 32 height 24
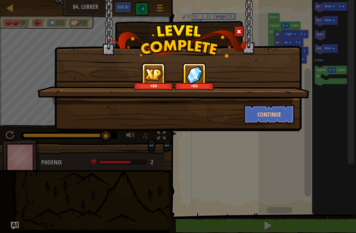
click at [281, 119] on button "Continue" at bounding box center [269, 115] width 51 height 20
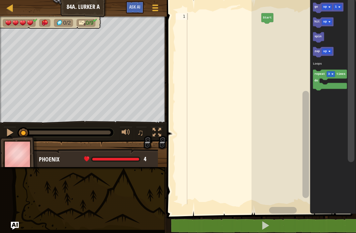
click at [321, 82] on rect "Blockly Workspace" at bounding box center [330, 80] width 34 height 21
click at [322, 83] on rect "Blockly Workspace" at bounding box center [330, 80] width 34 height 21
click at [329, 84] on icon "Blockly Workspace" at bounding box center [330, 80] width 34 height 21
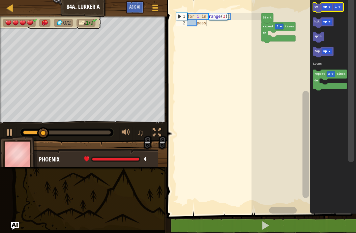
click at [336, 6] on text "1" at bounding box center [336, 7] width 2 height 3
click at [330, 32] on icon "Blockly Workspace" at bounding box center [333, 106] width 46 height 218
click at [318, 5] on icon "Blockly Workspace" at bounding box center [328, 8] width 31 height 11
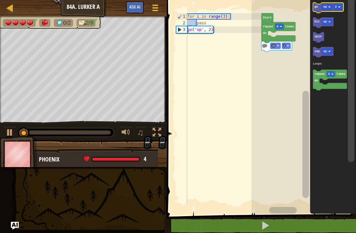
click at [325, 4] on rect "Blockly Workspace" at bounding box center [327, 7] width 10 height 6
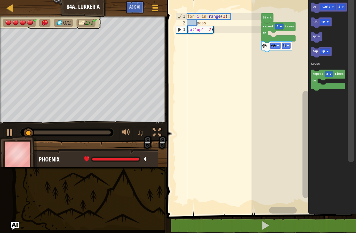
click at [323, 53] on text "up" at bounding box center [323, 51] width 4 height 3
click at [340, 7] on text "2" at bounding box center [340, 7] width 2 height 3
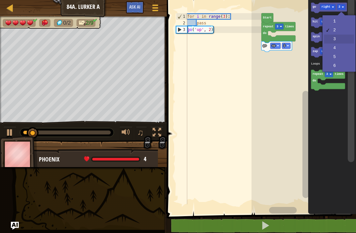
click at [331, 40] on icon "Blockly Workspace" at bounding box center [332, 106] width 48 height 218
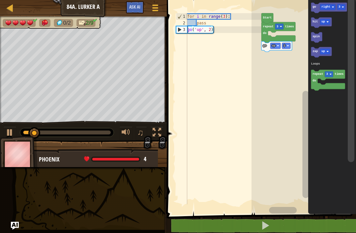
click at [316, 7] on text "go" at bounding box center [315, 7] width 4 height 3
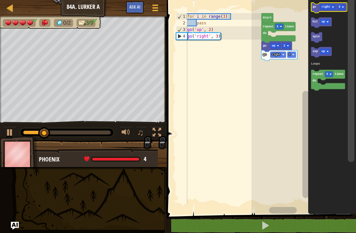
click at [327, 7] on text "right" at bounding box center [325, 7] width 9 height 3
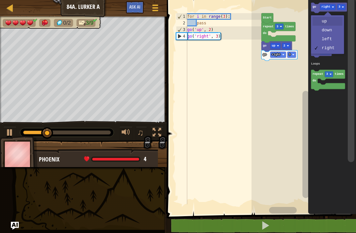
click at [324, 24] on text "up" at bounding box center [323, 21] width 4 height 3
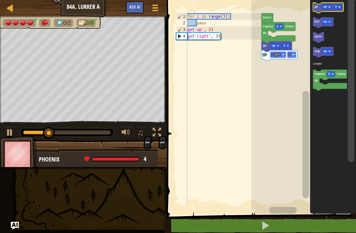
click at [338, 5] on rect "Blockly Workspace" at bounding box center [338, 7] width 9 height 6
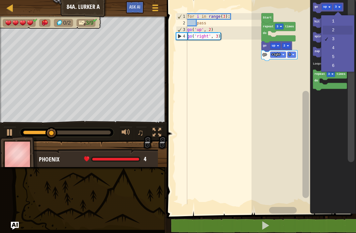
click at [329, 27] on rect "Blockly Workspace" at bounding box center [323, 22] width 21 height 11
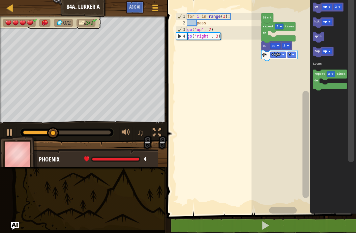
click at [317, 9] on text "go" at bounding box center [317, 7] width 4 height 3
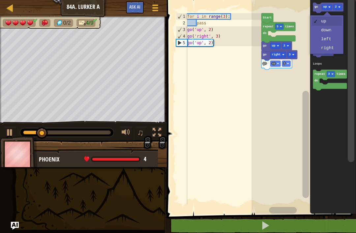
click at [325, 5] on rect "Blockly Workspace" at bounding box center [327, 7] width 10 height 6
click at [322, 40] on icon "Blockly Workspace" at bounding box center [318, 37] width 11 height 11
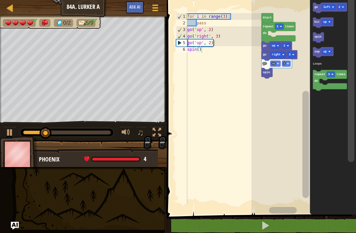
click at [339, 6] on text "2" at bounding box center [340, 7] width 2 height 3
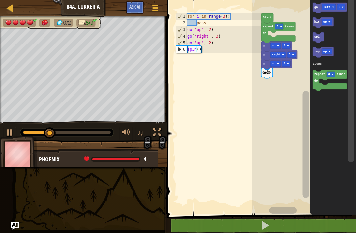
click at [330, 39] on icon "Blockly Workspace" at bounding box center [333, 106] width 46 height 218
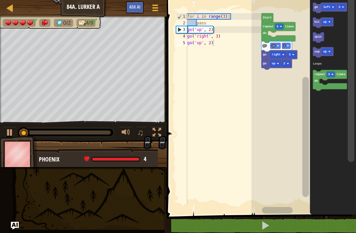
click at [318, 10] on icon "Blockly Workspace" at bounding box center [330, 8] width 34 height 11
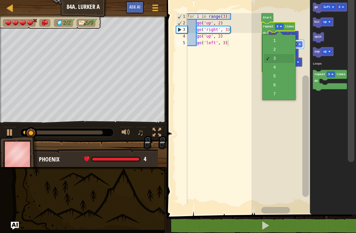
click at [279, 25] on rect "Blockly Workspace" at bounding box center [279, 27] width 9 height 6
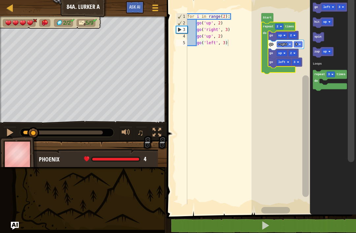
click at [274, 50] on icon "Blockly Workspace" at bounding box center [286, 45] width 36 height 11
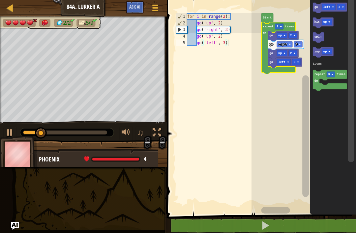
click at [326, 21] on text "up" at bounding box center [325, 21] width 4 height 3
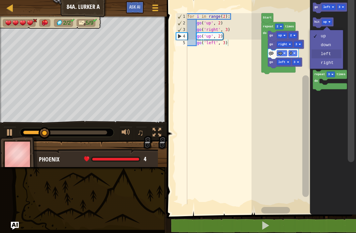
click at [319, 53] on text "zap" at bounding box center [316, 51] width 5 height 3
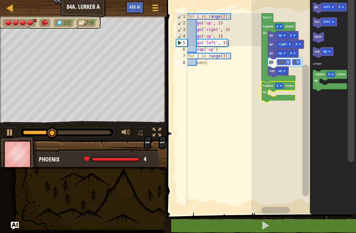
click at [278, 85] on text "3" at bounding box center [278, 85] width 2 height 3
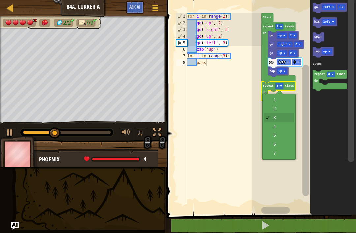
click at [272, 109] on rect "Blockly Workspace" at bounding box center [304, 106] width 105 height 218
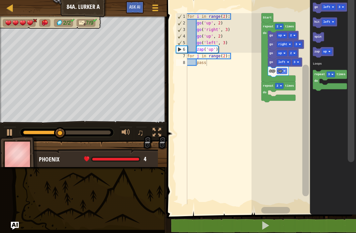
click at [313, 22] on icon "Blockly Workspace" at bounding box center [325, 22] width 24 height 11
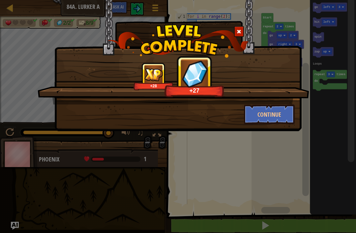
click at [274, 117] on button "Continue" at bounding box center [269, 115] width 51 height 20
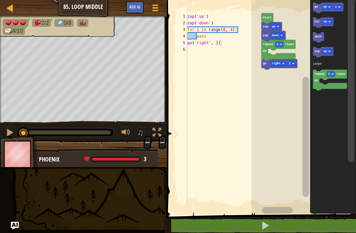
click at [276, 42] on rect "Blockly Workspace" at bounding box center [279, 45] width 9 height 6
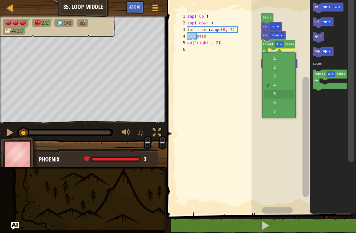
click at [276, 94] on rect "Blockly Workspace" at bounding box center [304, 106] width 105 height 218
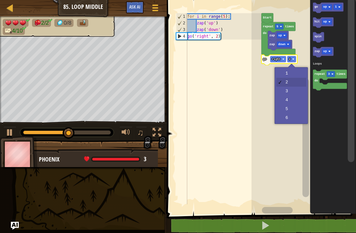
click at [290, 58] on text "2" at bounding box center [290, 59] width 2 height 3
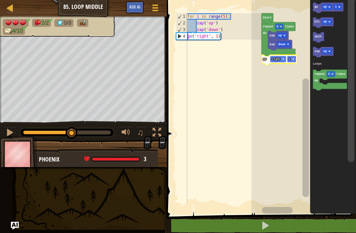
click at [283, 74] on rect "Blockly Workspace" at bounding box center [304, 106] width 105 height 218
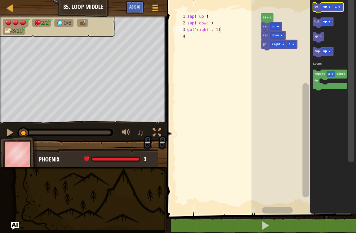
click at [315, 8] on text "go" at bounding box center [317, 7] width 4 height 3
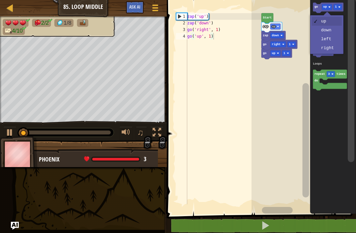
click at [326, 7] on text "up" at bounding box center [325, 7] width 4 height 3
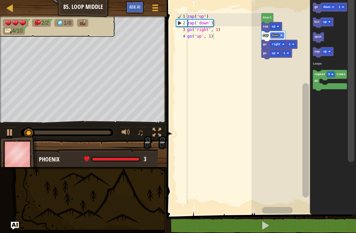
click at [321, 28] on rect "Blockly Workspace" at bounding box center [323, 22] width 21 height 11
click at [342, 5] on rect "Blockly Workspace" at bounding box center [341, 7] width 9 height 6
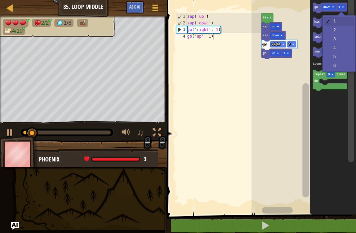
click at [328, 27] on rect "Blockly Workspace" at bounding box center [323, 22] width 21 height 11
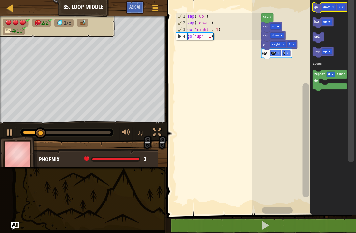
click at [318, 7] on text "go" at bounding box center [316, 7] width 4 height 3
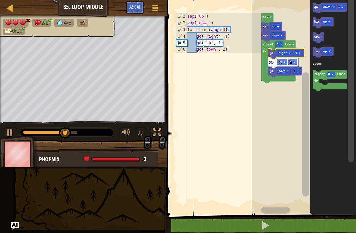
click at [295, 69] on rect "Blockly Workspace" at bounding box center [296, 71] width 9 height 6
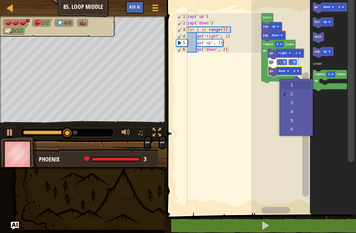
click at [286, 86] on rect "Blockly Workspace" at bounding box center [304, 106] width 105 height 218
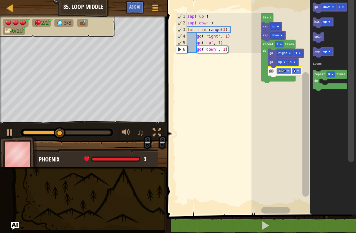
click at [301, 73] on rect "Blockly Workspace" at bounding box center [296, 71] width 9 height 6
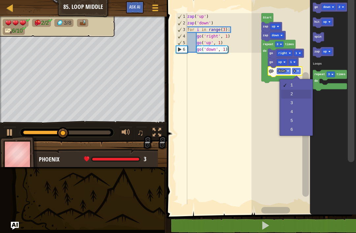
click at [290, 95] on rect "Blockly Workspace" at bounding box center [304, 106] width 105 height 218
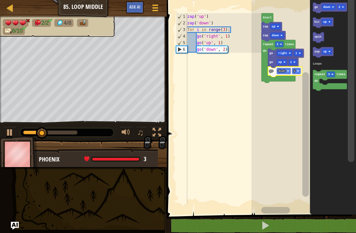
click at [328, 6] on text "down" at bounding box center [326, 7] width 7 height 3
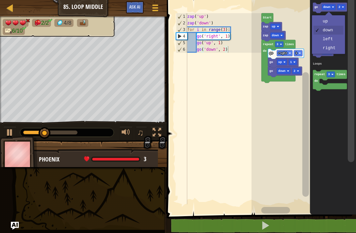
click at [323, 20] on text "up" at bounding box center [325, 21] width 4 height 3
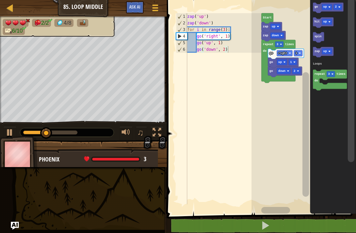
click at [337, 4] on rect "Blockly Workspace" at bounding box center [338, 7] width 9 height 6
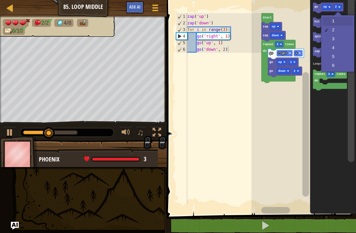
click at [332, 20] on rect "Blockly Workspace" at bounding box center [327, 22] width 10 height 6
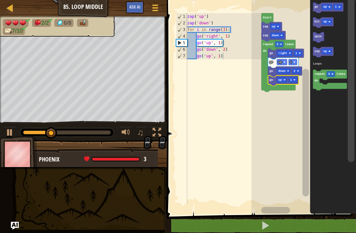
click at [279, 40] on icon "Blockly Workspace" at bounding box center [278, 66] width 34 height 52
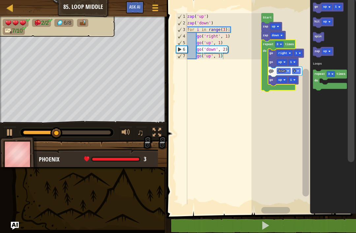
click at [278, 42] on rect "Blockly Workspace" at bounding box center [279, 45] width 9 height 6
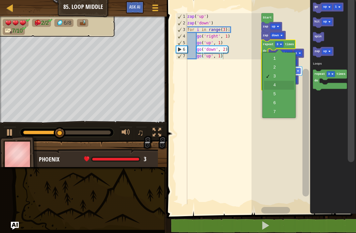
click at [270, 86] on icon "Blockly Workspace" at bounding box center [278, 66] width 34 height 52
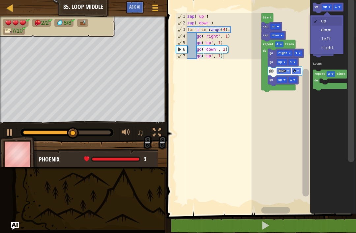
click at [328, 5] on rect "Blockly Workspace" at bounding box center [327, 7] width 10 height 6
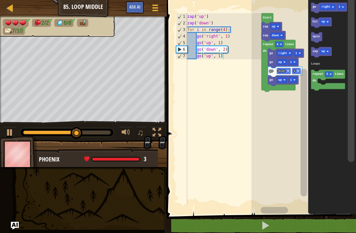
click at [328, 51] on image "Blockly Workspace" at bounding box center [327, 51] width 2 height 2
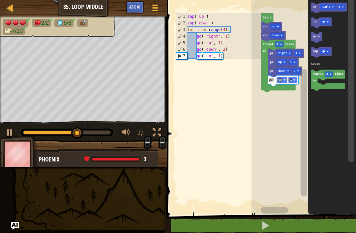
click at [343, 4] on icon "Blockly Workspace" at bounding box center [329, 8] width 36 height 11
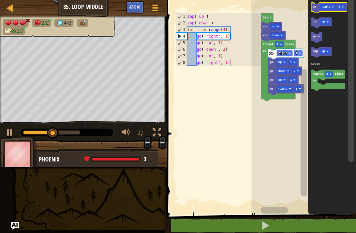
click at [342, 5] on rect "Blockly Workspace" at bounding box center [341, 7] width 9 height 6
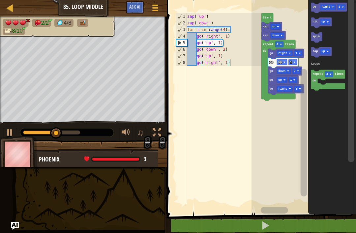
click at [329, 28] on rect "Blockly Workspace" at bounding box center [321, 22] width 21 height 11
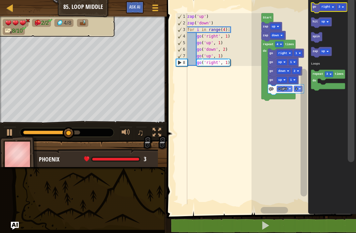
click at [317, 5] on icon "Blockly Workspace" at bounding box center [329, 8] width 36 height 11
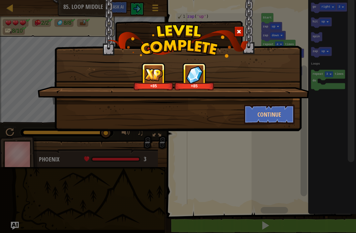
click at [287, 123] on button "Continue" at bounding box center [269, 115] width 51 height 20
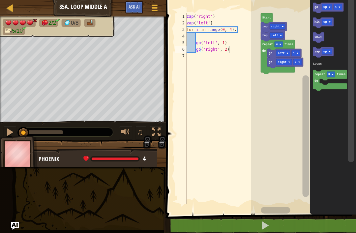
click at [326, 226] on button at bounding box center [265, 225] width 192 height 15
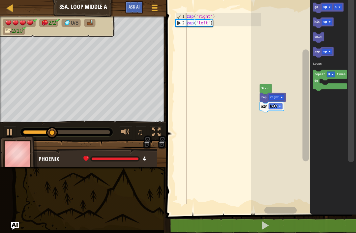
click at [325, 8] on text "up" at bounding box center [325, 7] width 4 height 3
click at [315, 28] on rect "Blockly Workspace" at bounding box center [323, 22] width 21 height 11
click at [314, 7] on icon "Blockly Workspace" at bounding box center [330, 8] width 34 height 11
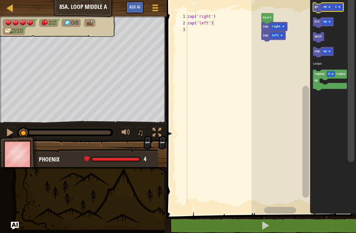
click at [327, 6] on rect "Blockly Workspace" at bounding box center [327, 7] width 10 height 6
click at [323, 28] on rect "Blockly Workspace" at bounding box center [323, 22] width 21 height 11
click at [315, 8] on text "go" at bounding box center [316, 7] width 4 height 3
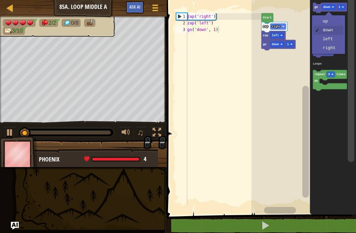
click at [329, 6] on text "down" at bounding box center [326, 7] width 7 height 3
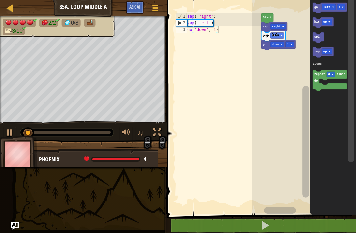
click at [324, 40] on icon "Blockly Workspace" at bounding box center [318, 37] width 11 height 11
click at [314, 8] on icon "Blockly Workspace" at bounding box center [330, 8] width 34 height 11
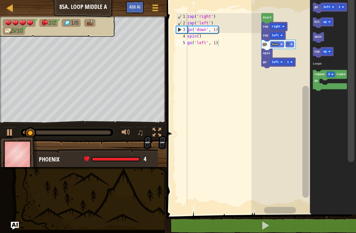
click at [318, 9] on icon "Blockly Workspace" at bounding box center [330, 8] width 34 height 11
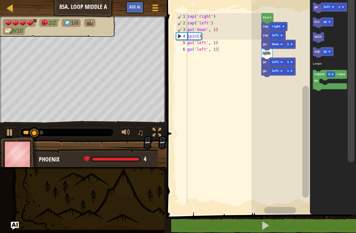
click at [276, 71] on text "left" at bounding box center [275, 71] width 7 height 3
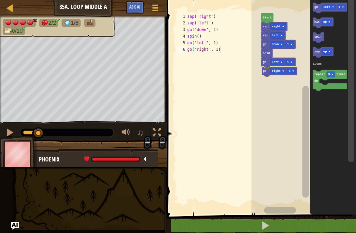
click at [275, 114] on rect "Blockly Workspace" at bounding box center [304, 106] width 105 height 218
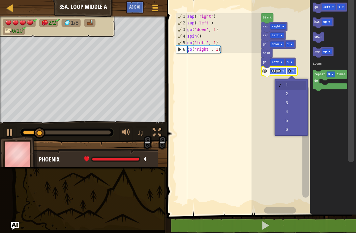
click at [290, 72] on text "1" at bounding box center [290, 71] width 2 height 3
click at [283, 93] on rect "Blockly Workspace" at bounding box center [304, 106] width 105 height 218
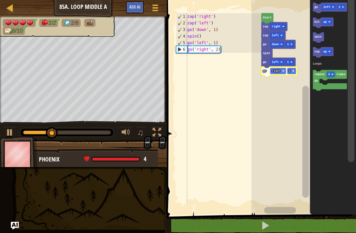
click at [319, 9] on icon "Blockly Workspace" at bounding box center [330, 8] width 34 height 11
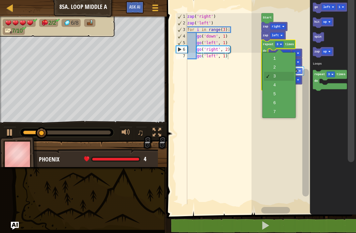
click at [280, 43] on rect "Blockly Workspace" at bounding box center [279, 45] width 9 height 6
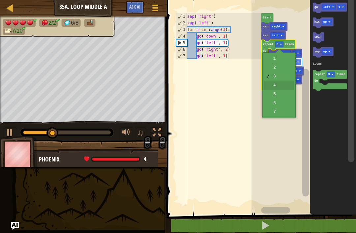
click at [270, 87] on icon "Blockly Workspace" at bounding box center [278, 66] width 34 height 52
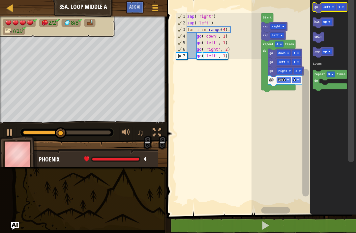
click at [327, 8] on text "left" at bounding box center [326, 7] width 7 height 3
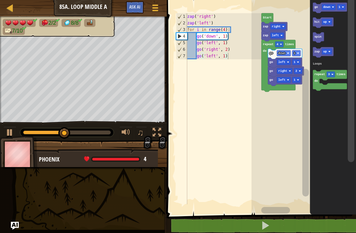
click at [323, 32] on icon "Blockly Workspace" at bounding box center [318, 37] width 11 height 11
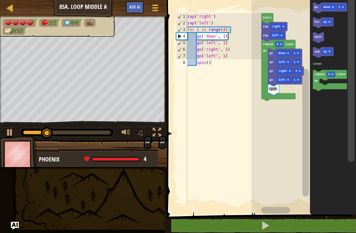
click at [315, 8] on text "go" at bounding box center [316, 7] width 4 height 3
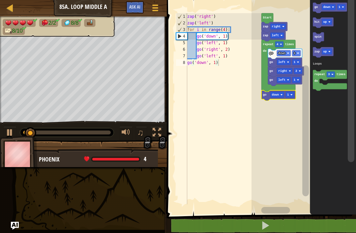
click at [289, 93] on rect "Blockly Workspace" at bounding box center [290, 95] width 9 height 6
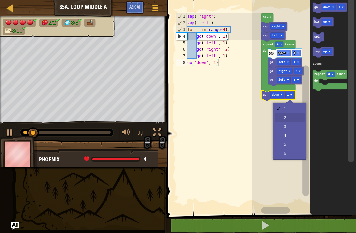
click at [282, 120] on rect "Blockly Workspace" at bounding box center [304, 106] width 105 height 218
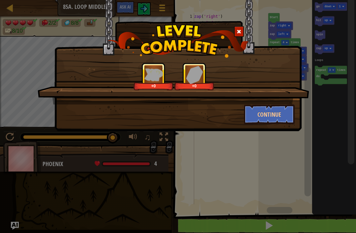
click at [271, 111] on button "Continue" at bounding box center [269, 115] width 51 height 20
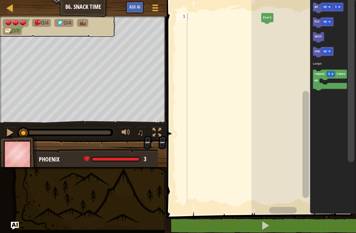
click at [10, 7] on div at bounding box center [10, 8] width 8 height 8
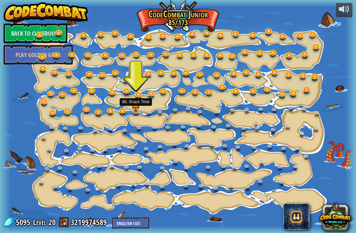
click at [136, 107] on img at bounding box center [136, 103] width 9 height 15
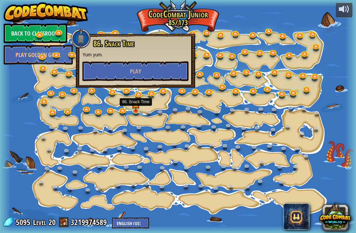
click at [112, 71] on button "Play" at bounding box center [135, 71] width 106 height 20
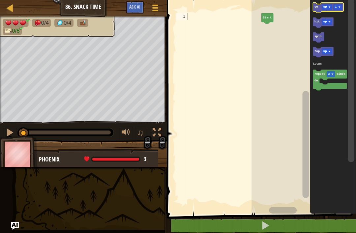
click at [316, 10] on icon "Blockly Workspace" at bounding box center [328, 8] width 31 height 11
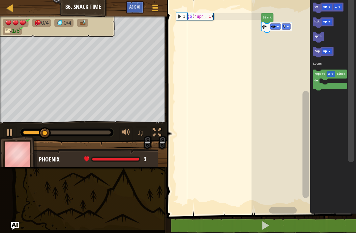
click at [325, 7] on text "up" at bounding box center [325, 7] width 4 height 3
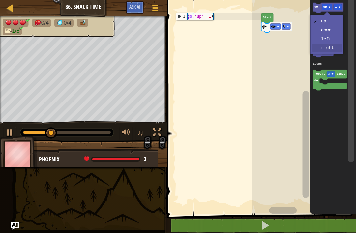
click at [322, 53] on rect "Blockly Workspace" at bounding box center [327, 52] width 10 height 6
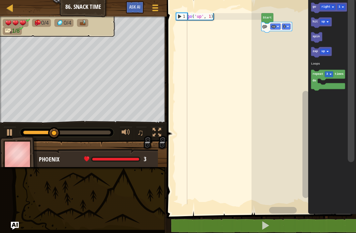
click at [340, 7] on text "1" at bounding box center [340, 7] width 2 height 3
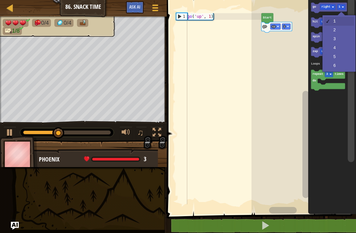
click at [329, 32] on icon "Blockly Workspace" at bounding box center [332, 106] width 48 height 218
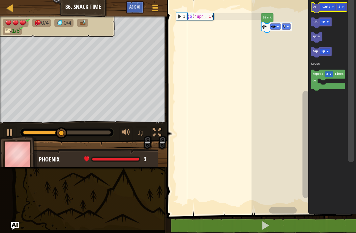
click at [316, 9] on text "go" at bounding box center [315, 7] width 4 height 3
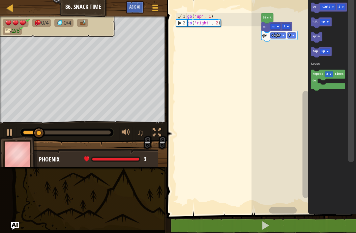
click at [326, 7] on text "right" at bounding box center [325, 7] width 9 height 3
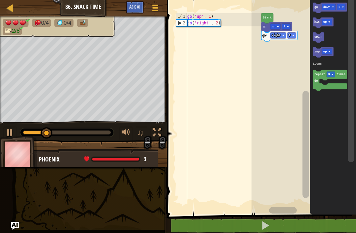
click at [320, 34] on icon "Blockly Workspace" at bounding box center [318, 37] width 11 height 11
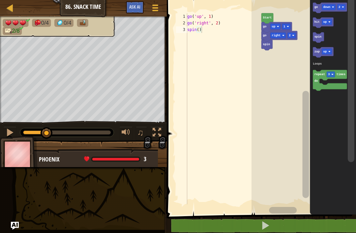
click at [341, 6] on rect "Blockly Workspace" at bounding box center [341, 7] width 9 height 6
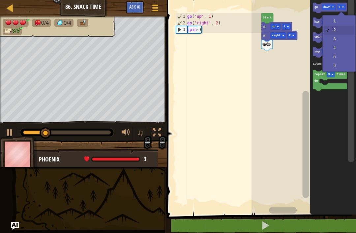
click at [329, 19] on rect "Blockly Workspace" at bounding box center [327, 22] width 10 height 6
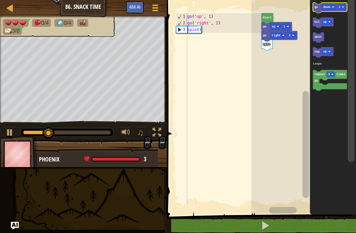
click at [317, 9] on icon "Blockly Workspace" at bounding box center [330, 8] width 34 height 11
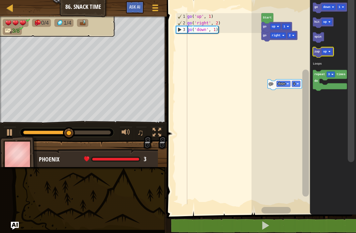
click at [328, 51] on rect "Blockly Workspace" at bounding box center [327, 52] width 10 height 6
click at [319, 94] on icon "Blockly Workspace" at bounding box center [333, 106] width 46 height 218
click at [315, 53] on text "zap" at bounding box center [316, 51] width 5 height 3
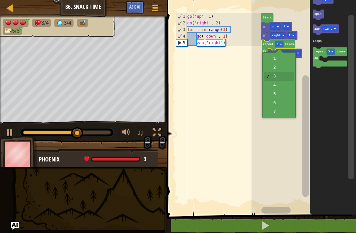
click at [280, 44] on rect "Blockly Workspace" at bounding box center [279, 45] width 9 height 6
click at [268, 57] on icon "Blockly Workspace" at bounding box center [285, 54] width 34 height 11
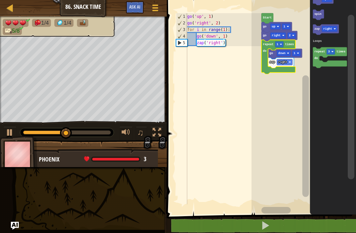
click at [276, 43] on rect "Blockly Workspace" at bounding box center [279, 45] width 9 height 6
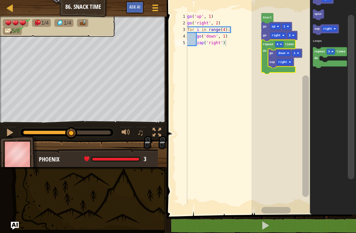
click at [270, 87] on rect "Blockly Workspace" at bounding box center [304, 106] width 105 height 218
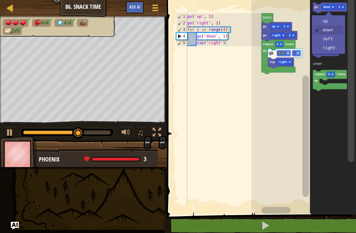
click at [325, 8] on text "down" at bounding box center [326, 7] width 7 height 3
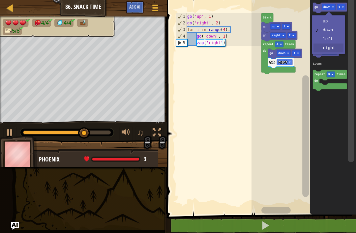
click at [320, 50] on icon "Blockly Workspace" at bounding box center [326, 52] width 26 height 11
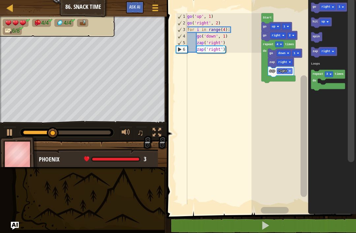
click at [327, 6] on text "right" at bounding box center [325, 7] width 9 height 3
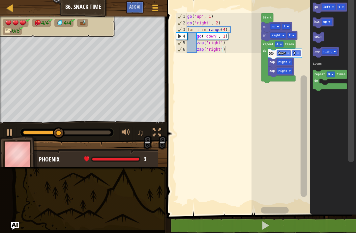
click at [315, 40] on icon "Blockly Workspace" at bounding box center [318, 37] width 11 height 11
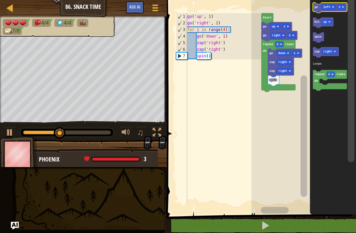
click at [341, 6] on rect "Blockly Workspace" at bounding box center [341, 7] width 9 height 6
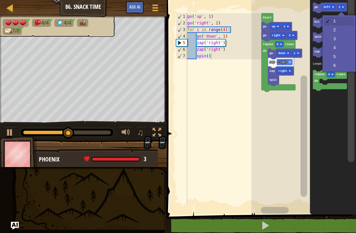
click at [328, 28] on rect "Blockly Workspace" at bounding box center [323, 22] width 21 height 11
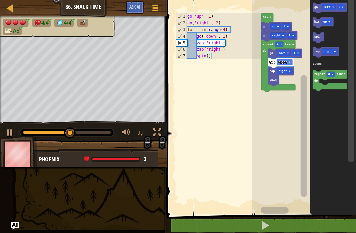
click at [315, 5] on icon "Blockly Workspace" at bounding box center [330, 8] width 34 height 11
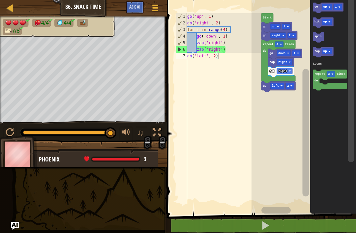
click at [327, 229] on button at bounding box center [265, 225] width 191 height 15
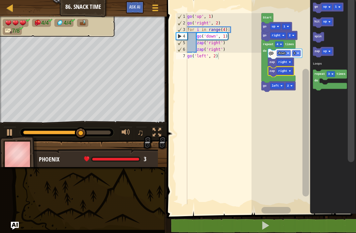
click at [281, 74] on rect "Blockly Workspace" at bounding box center [284, 71] width 15 height 6
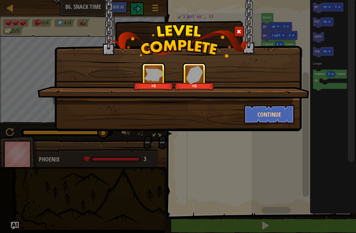
click at [259, 118] on button "Continue" at bounding box center [269, 115] width 51 height 20
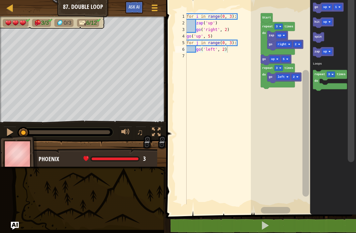
click at [203, 230] on button at bounding box center [265, 225] width 192 height 15
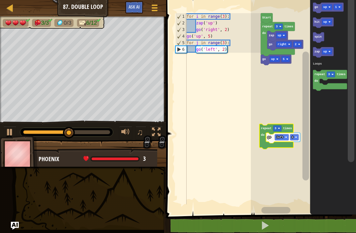
click at [264, 135] on text "do" at bounding box center [263, 135] width 4 height 3
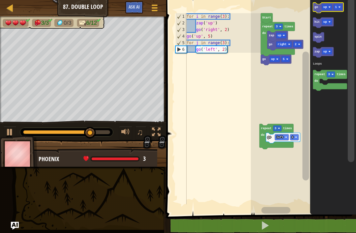
click at [325, 7] on text "up" at bounding box center [325, 7] width 4 height 3
click at [317, 28] on rect "Blockly Workspace" at bounding box center [323, 22] width 21 height 11
click at [314, 7] on icon "Blockly Workspace" at bounding box center [330, 8] width 34 height 11
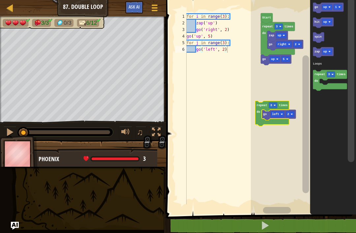
click at [326, 7] on text "up" at bounding box center [325, 7] width 4 height 3
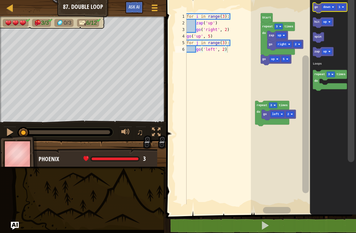
click at [318, 8] on text "go" at bounding box center [317, 7] width 4 height 3
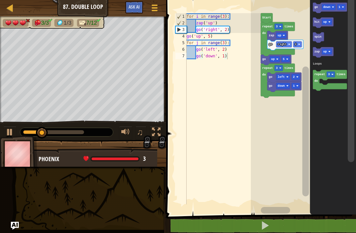
click at [328, 6] on text "down" at bounding box center [326, 7] width 7 height 3
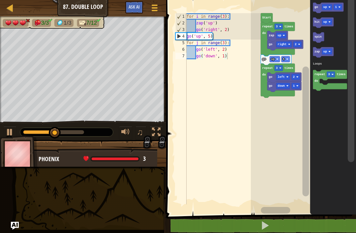
click at [318, 6] on text "go" at bounding box center [317, 7] width 4 height 3
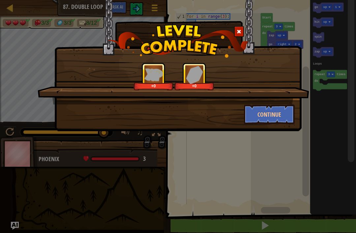
click at [270, 115] on button "Continue" at bounding box center [269, 115] width 51 height 20
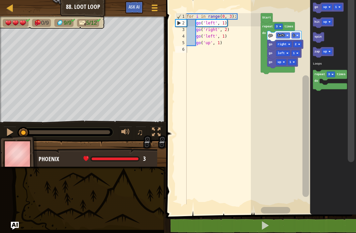
click at [325, 5] on rect "Blockly Workspace" at bounding box center [327, 7] width 10 height 6
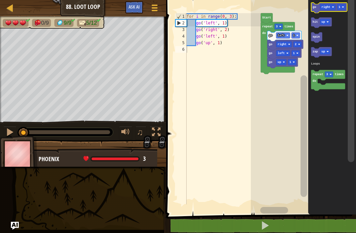
click at [316, 9] on icon "Blockly Workspace" at bounding box center [329, 8] width 36 height 11
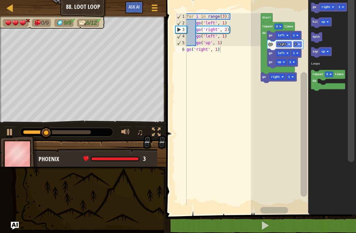
click at [319, 38] on text "spin" at bounding box center [316, 36] width 7 height 3
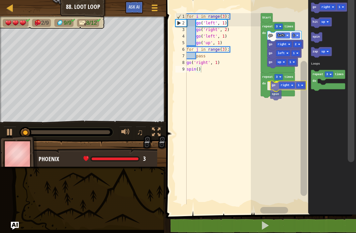
click at [262, 96] on icon "Blockly Workspace" at bounding box center [278, 85] width 34 height 25
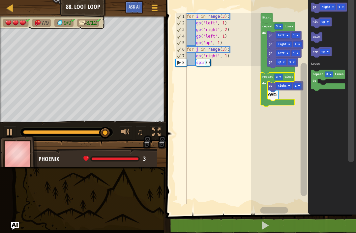
click at [278, 76] on text "3" at bounding box center [277, 77] width 2 height 3
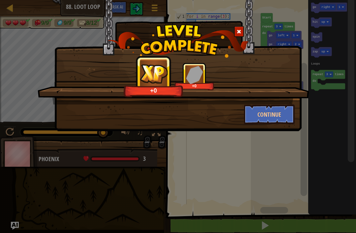
click at [257, 113] on button "Continue" at bounding box center [269, 115] width 51 height 20
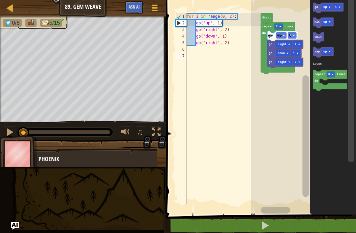
click at [220, 222] on button at bounding box center [265, 225] width 192 height 15
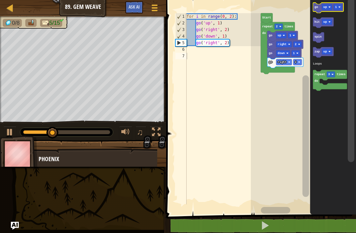
click at [325, 8] on text "up" at bounding box center [325, 7] width 4 height 3
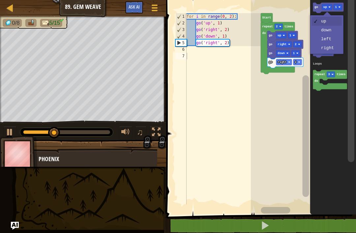
click at [337, 7] on rect "Blockly Workspace" at bounding box center [338, 7] width 9 height 6
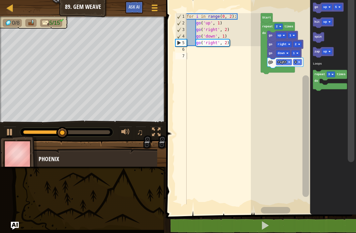
click at [316, 7] on text "go" at bounding box center [317, 7] width 4 height 3
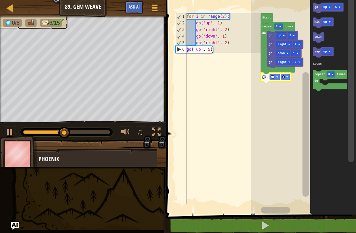
click at [324, 7] on text "up" at bounding box center [325, 7] width 4 height 3
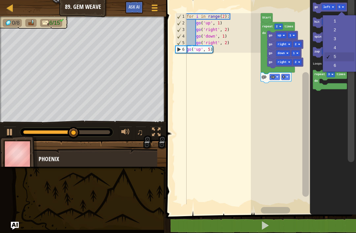
click at [341, 6] on rect "Blockly Workspace" at bounding box center [341, 7] width 9 height 6
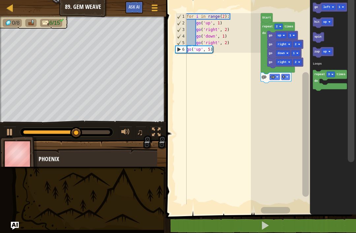
click at [316, 9] on text "go" at bounding box center [317, 7] width 4 height 3
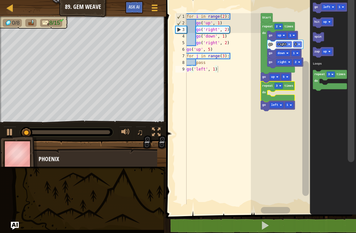
click at [327, 6] on text "left" at bounding box center [326, 7] width 7 height 3
click at [315, 7] on icon "Blockly Workspace" at bounding box center [328, 8] width 31 height 11
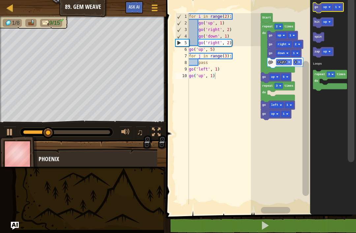
click at [325, 7] on text "up" at bounding box center [325, 7] width 4 height 3
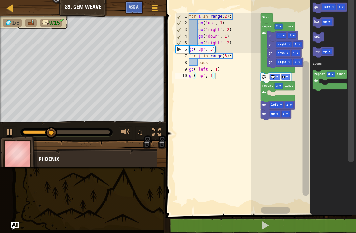
click at [315, 8] on text "go" at bounding box center [317, 7] width 4 height 3
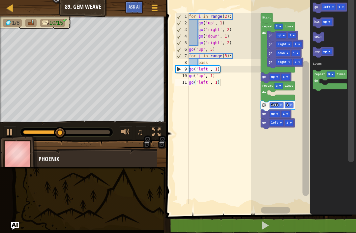
click at [327, 7] on text "left" at bounding box center [326, 7] width 7 height 3
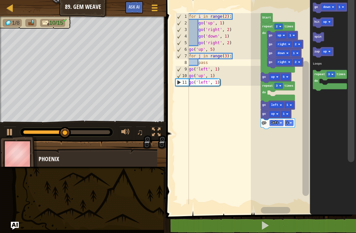
click at [315, 7] on icon "Blockly Workspace" at bounding box center [330, 8] width 34 height 11
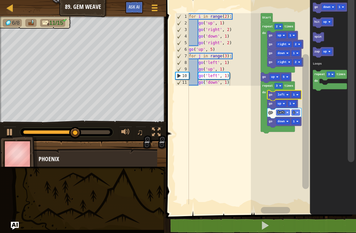
click at [278, 85] on text "3" at bounding box center [277, 85] width 2 height 3
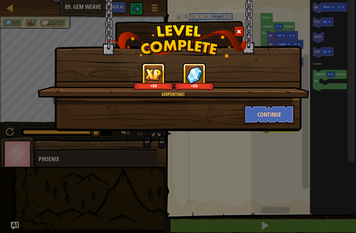
click at [279, 121] on button "Continue" at bounding box center [269, 115] width 51 height 20
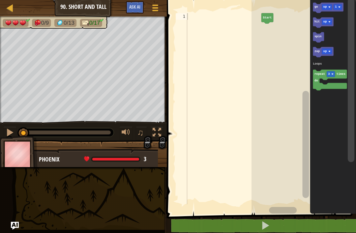
click at [7, 7] on div at bounding box center [10, 8] width 8 height 8
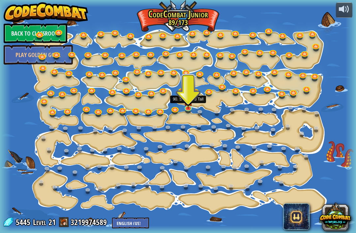
click at [189, 105] on img at bounding box center [188, 101] width 9 height 15
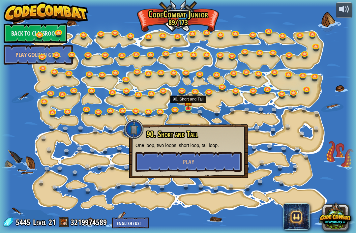
click at [160, 159] on button "Play" at bounding box center [189, 162] width 106 height 20
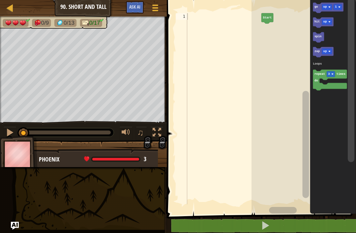
click at [317, 54] on icon "Blockly Workspace" at bounding box center [323, 52] width 21 height 11
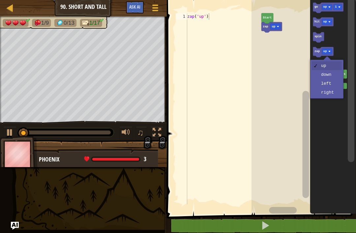
click at [329, 51] on image "Blockly Workspace" at bounding box center [329, 51] width 2 height 2
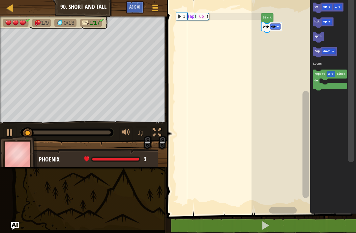
click at [316, 52] on text "zap" at bounding box center [317, 51] width 5 height 3
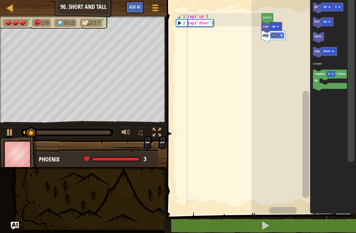
click at [315, 8] on text "go" at bounding box center [317, 7] width 4 height 3
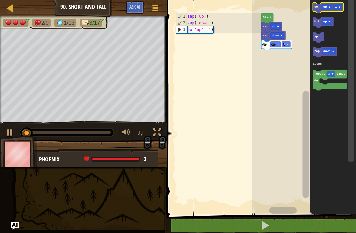
click at [325, 7] on text "up" at bounding box center [325, 7] width 4 height 3
click at [342, 6] on rect "Blockly Workspace" at bounding box center [341, 7] width 9 height 6
click at [316, 7] on text "go" at bounding box center [316, 7] width 4 height 3
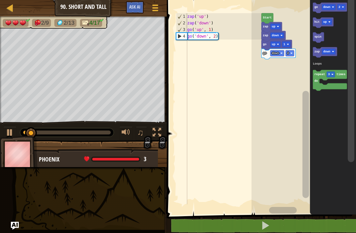
click at [328, 6] on text "down" at bounding box center [326, 7] width 7 height 3
click at [337, 6] on text "2" at bounding box center [336, 7] width 2 height 3
click at [317, 9] on text "go" at bounding box center [317, 7] width 4 height 3
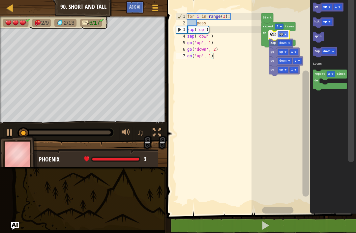
click at [265, 47] on icon "Blockly Workspace" at bounding box center [278, 34] width 34 height 25
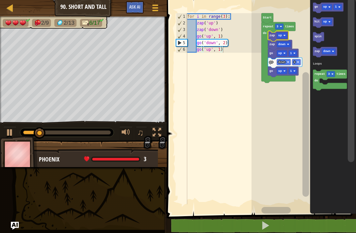
click at [324, 8] on text "up" at bounding box center [325, 7] width 4 height 3
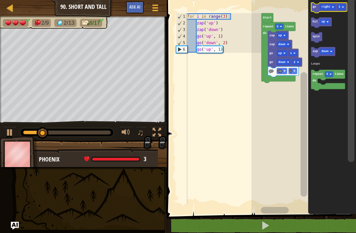
click at [340, 8] on text "1" at bounding box center [340, 7] width 2 height 3
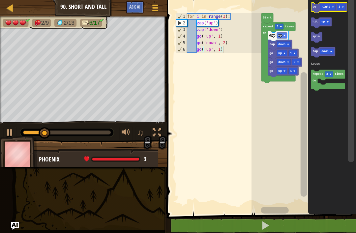
click at [316, 9] on icon "Blockly Workspace" at bounding box center [329, 8] width 36 height 11
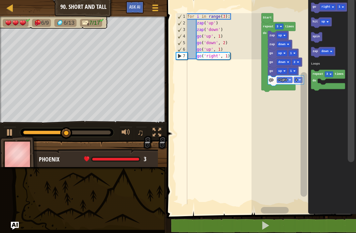
click at [326, 51] on text "down" at bounding box center [324, 51] width 7 height 3
click at [324, 82] on rect "Blockly Workspace" at bounding box center [328, 80] width 34 height 21
click at [319, 78] on icon "Blockly Workspace" at bounding box center [328, 80] width 34 height 21
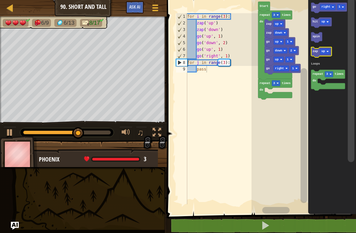
click at [313, 53] on text "zap" at bounding box center [315, 51] width 5 height 3
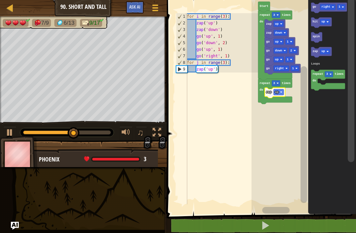
click at [326, 7] on text "right" at bounding box center [325, 7] width 9 height 3
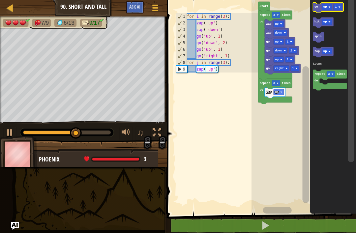
click at [339, 11] on icon "Blockly Workspace" at bounding box center [328, 8] width 31 height 11
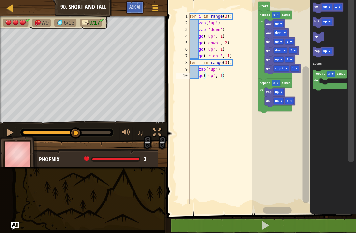
click at [337, 6] on rect "Blockly Workspace" at bounding box center [338, 7] width 9 height 6
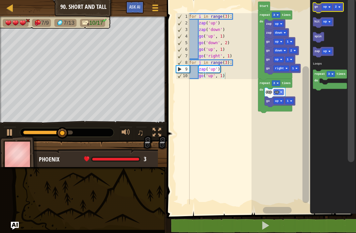
click at [316, 7] on text "go" at bounding box center [317, 7] width 4 height 3
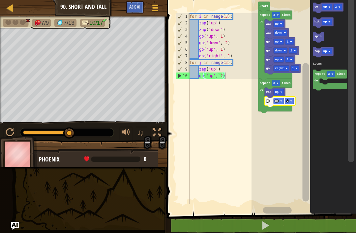
click at [329, 8] on image "Blockly Workspace" at bounding box center [329, 7] width 2 height 2
click at [343, 6] on rect "Blockly Workspace" at bounding box center [341, 7] width 9 height 6
click at [316, 5] on icon "Blockly Workspace" at bounding box center [330, 8] width 34 height 11
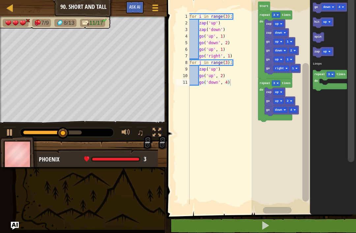
click at [331, 8] on rect "Blockly Workspace" at bounding box center [329, 7] width 14 height 6
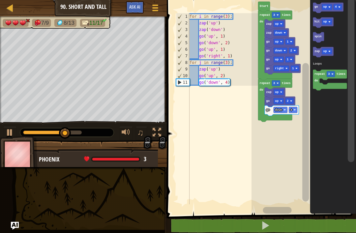
click at [340, 7] on image "Blockly Workspace" at bounding box center [339, 7] width 2 height 2
click at [318, 7] on text "go" at bounding box center [317, 7] width 4 height 3
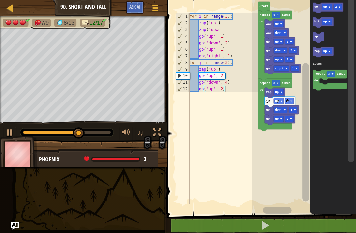
click at [324, 7] on text "up" at bounding box center [325, 7] width 4 height 3
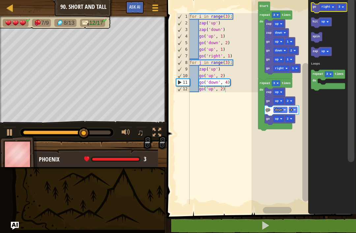
click at [344, 7] on rect "Blockly Workspace" at bounding box center [341, 7] width 9 height 6
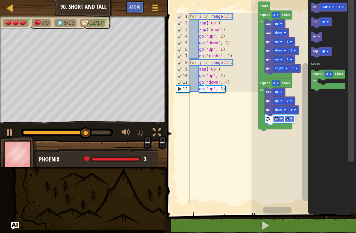
click at [317, 10] on icon "Blockly Workspace" at bounding box center [329, 8] width 36 height 11
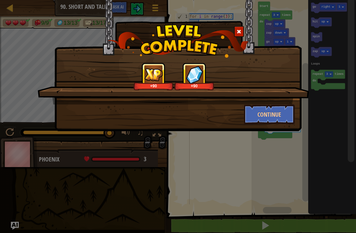
click at [272, 121] on button "Continue" at bounding box center [269, 115] width 51 height 20
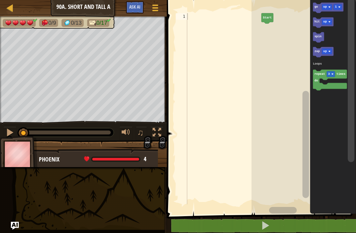
click at [318, 84] on icon "Blockly Workspace" at bounding box center [330, 80] width 34 height 21
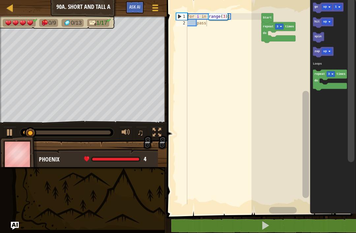
click at [320, 54] on icon "Blockly Workspace" at bounding box center [323, 52] width 21 height 11
click at [328, 50] on rect "Blockly Workspace" at bounding box center [327, 52] width 10 height 6
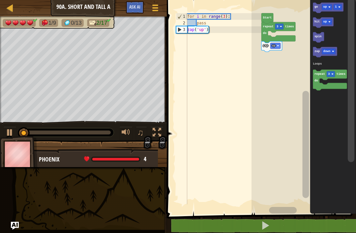
click at [319, 54] on icon "Blockly Workspace" at bounding box center [325, 52] width 24 height 11
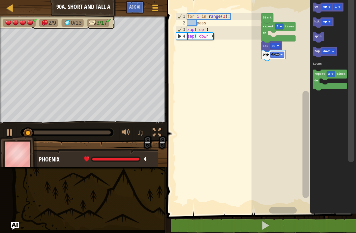
click at [316, 11] on icon "Blockly Workspace" at bounding box center [328, 8] width 31 height 11
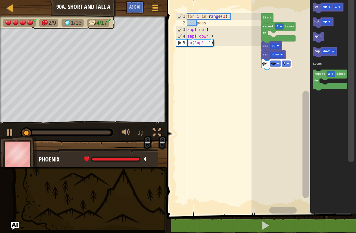
click at [326, 6] on text "up" at bounding box center [325, 7] width 4 height 3
click at [341, 5] on rect "Blockly Workspace" at bounding box center [341, 7] width 9 height 6
click at [318, 10] on icon "Blockly Workspace" at bounding box center [330, 8] width 34 height 11
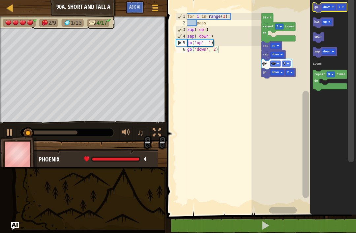
click at [328, 5] on rect "Blockly Workspace" at bounding box center [329, 7] width 14 height 6
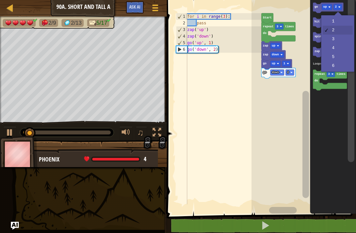
click at [338, 6] on rect "Blockly Workspace" at bounding box center [338, 7] width 9 height 6
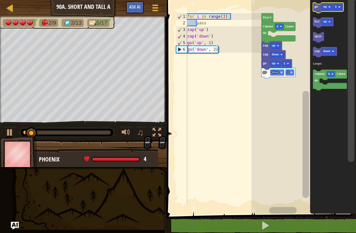
click at [317, 7] on text "go" at bounding box center [317, 7] width 4 height 3
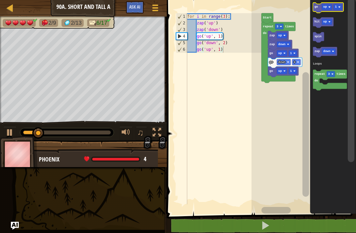
click at [325, 8] on text "up" at bounding box center [325, 7] width 4 height 3
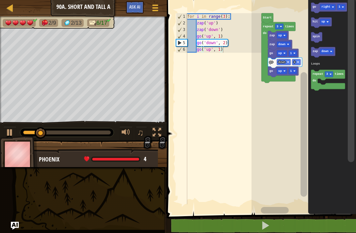
click at [317, 8] on icon "Blockly Workspace" at bounding box center [329, 8] width 36 height 11
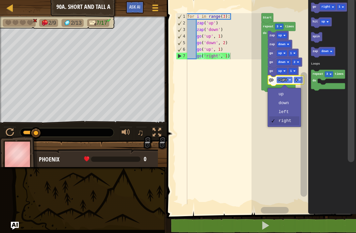
click at [284, 80] on text "right" at bounding box center [282, 79] width 9 height 3
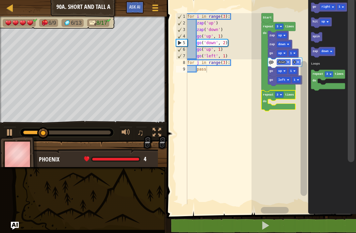
click at [326, 51] on text "down" at bounding box center [324, 51] width 7 height 3
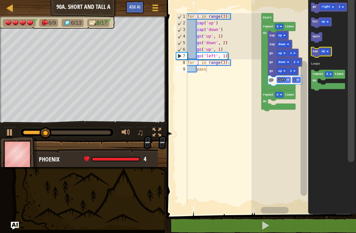
click at [315, 52] on text "zap" at bounding box center [315, 51] width 5 height 3
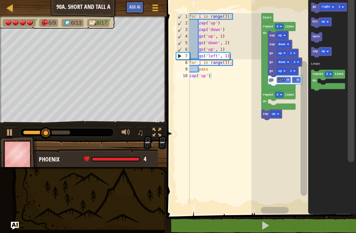
click at [323, 49] on rect "Blockly Workspace" at bounding box center [325, 52] width 10 height 6
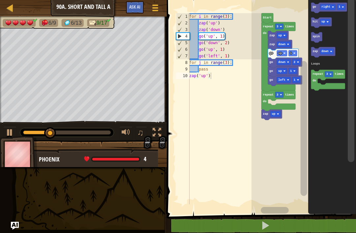
click at [315, 54] on icon "Blockly Workspace" at bounding box center [323, 52] width 24 height 11
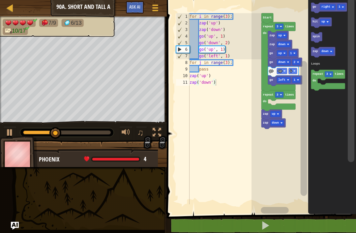
click at [324, 6] on text "right" at bounding box center [325, 7] width 9 height 3
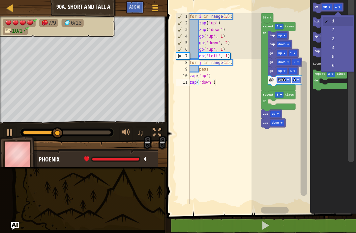
click at [337, 5] on rect "Blockly Workspace" at bounding box center [338, 7] width 9 height 6
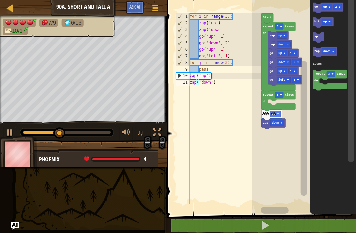
click at [319, 8] on icon "Blockly Workspace" at bounding box center [328, 8] width 31 height 11
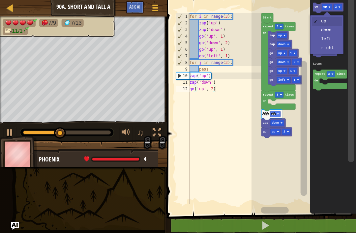
click at [325, 6] on text "up" at bounding box center [325, 7] width 4 height 3
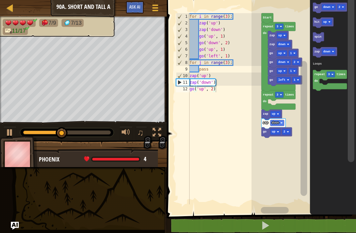
click at [340, 7] on text "2" at bounding box center [340, 7] width 2 height 3
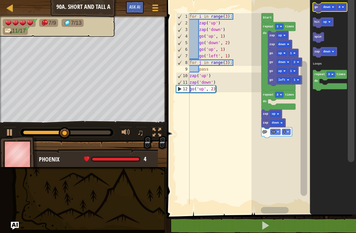
click at [317, 8] on text "go" at bounding box center [316, 7] width 4 height 3
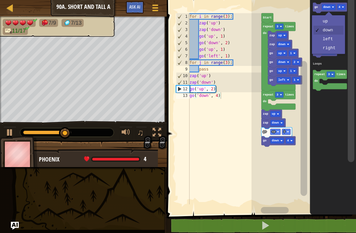
click at [327, 7] on text "down" at bounding box center [326, 7] width 7 height 3
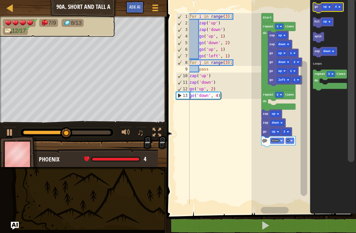
click at [337, 5] on rect "Blockly Workspace" at bounding box center [338, 7] width 9 height 6
click at [320, 7] on icon "Blockly Workspace" at bounding box center [328, 8] width 31 height 11
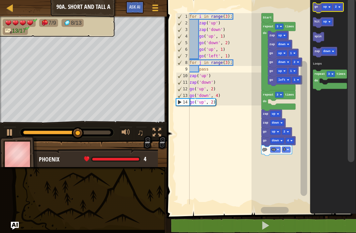
click at [326, 6] on text "up" at bounding box center [325, 7] width 4 height 3
click at [339, 8] on text "2" at bounding box center [340, 7] width 2 height 3
click at [319, 7] on icon "Blockly Workspace" at bounding box center [330, 8] width 34 height 11
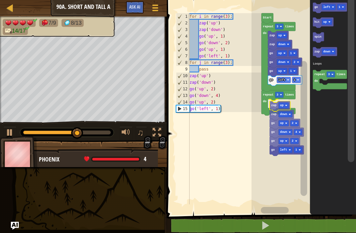
click at [266, 112] on icon "Blockly Workspace" at bounding box center [278, 102] width 34 height 25
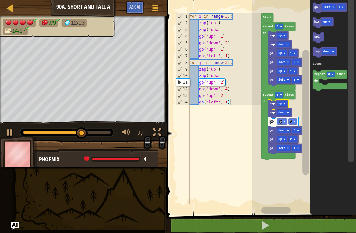
click at [327, 6] on text "left" at bounding box center [326, 7] width 7 height 3
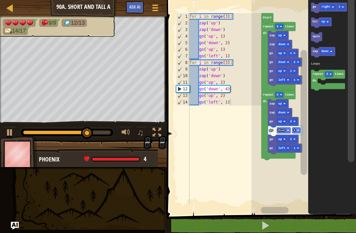
click at [315, 9] on text "go" at bounding box center [315, 7] width 4 height 3
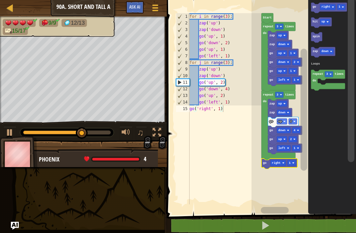
click at [275, 165] on text "right" at bounding box center [276, 163] width 9 height 3
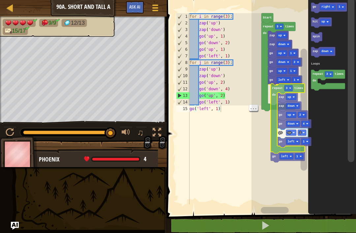
click at [263, 95] on icon "Blockly Workspace" at bounding box center [278, 66] width 34 height 89
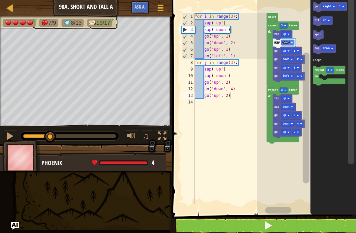
click at [11, 137] on div at bounding box center [10, 136] width 9 height 9
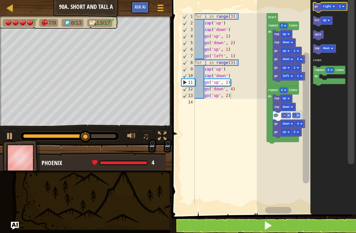
click at [326, 7] on text "right" at bounding box center [327, 6] width 8 height 3
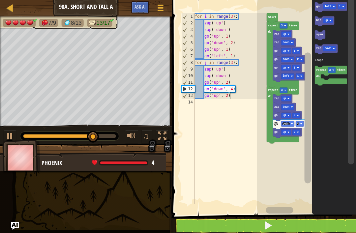
click at [320, 8] on text "go" at bounding box center [318, 6] width 3 height 3
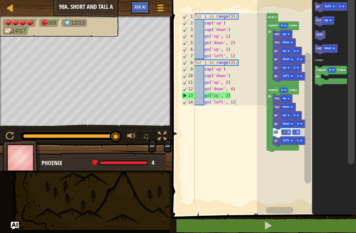
click at [137, 4] on span "Ask AI" at bounding box center [140, 7] width 11 height 6
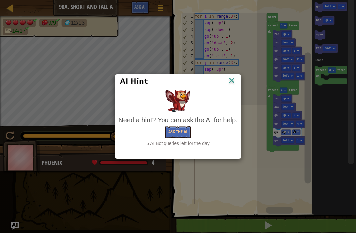
click at [171, 131] on button "Ask the AI" at bounding box center [177, 132] width 25 height 12
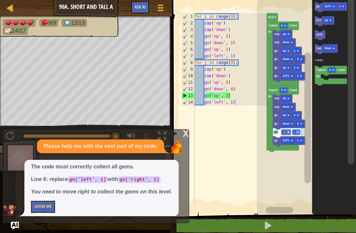
click at [289, 140] on text "left" at bounding box center [286, 140] width 7 height 3
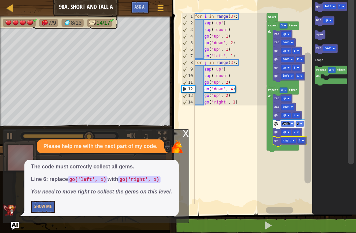
click at [39, 207] on button "Show Me" at bounding box center [43, 207] width 24 height 12
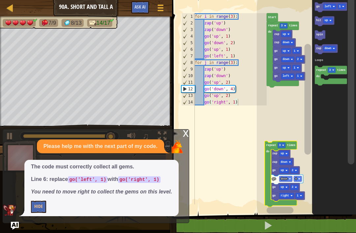
click at [189, 134] on div "x Please help me with the next part of my code. The code must correctly collect…" at bounding box center [96, 176] width 187 height 94
click at [186, 134] on div "x" at bounding box center [186, 133] width 6 height 7
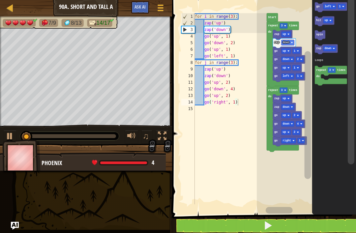
click at [12, 134] on div at bounding box center [10, 136] width 9 height 9
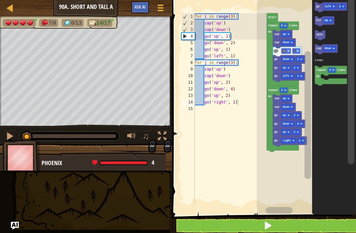
click at [136, 7] on span "Ask AI" at bounding box center [140, 7] width 11 height 6
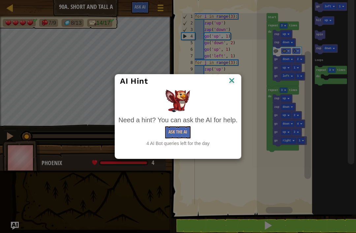
click at [181, 130] on button "Ask the AI" at bounding box center [177, 132] width 25 height 12
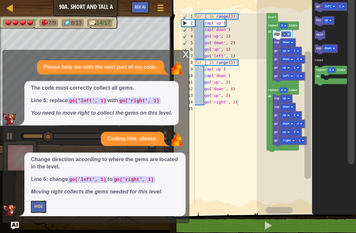
click at [35, 208] on button "Hide" at bounding box center [38, 207] width 15 height 12
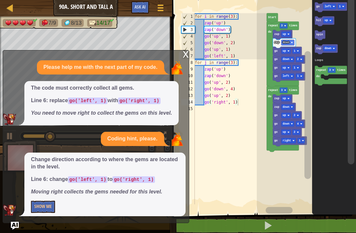
click at [37, 210] on button "Show Me" at bounding box center [43, 207] width 24 height 12
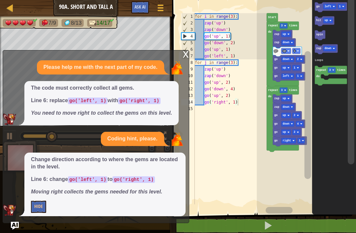
click at [39, 213] on button "Hide" at bounding box center [38, 207] width 15 height 12
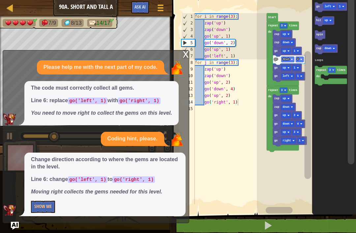
click at [43, 211] on button "Show Me" at bounding box center [43, 207] width 24 height 12
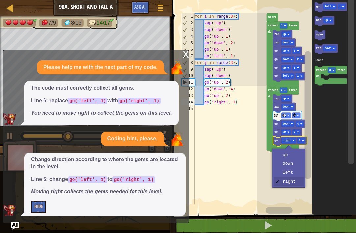
click at [290, 138] on rect "Blockly Workspace" at bounding box center [288, 141] width 15 height 6
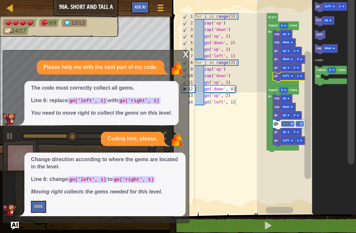
click at [287, 75] on text "left" at bounding box center [286, 76] width 7 height 3
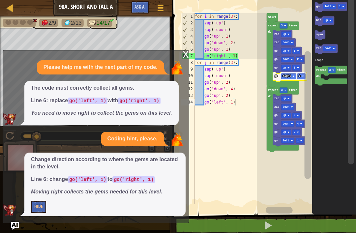
click at [182, 56] on div "x Please help me with the next part of my code. The code must correctly collect…" at bounding box center [96, 136] width 187 height 173
click at [180, 57] on div "x Please help me with the next part of my code. The code must correctly collect…" at bounding box center [96, 136] width 187 height 173
click at [186, 57] on div "x" at bounding box center [186, 53] width 6 height 7
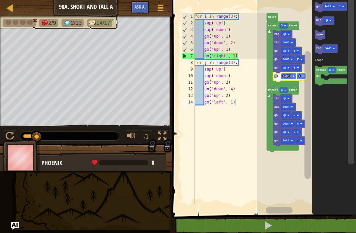
click at [215, 221] on button at bounding box center [268, 225] width 186 height 15
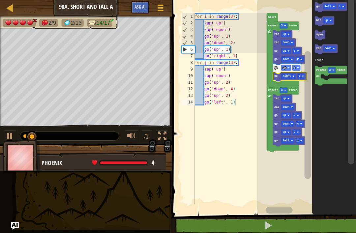
click at [292, 78] on rect "Blockly Workspace" at bounding box center [288, 77] width 15 height 6
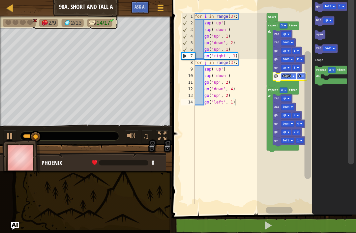
click at [283, 75] on text "right" at bounding box center [287, 76] width 8 height 3
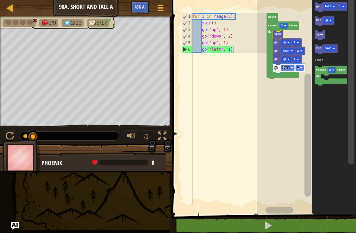
click at [213, 231] on button at bounding box center [268, 225] width 186 height 15
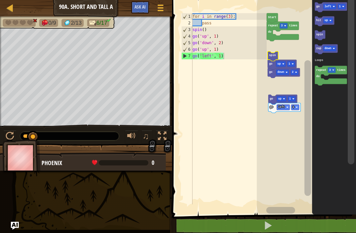
click at [274, 63] on icon "Blockly Workspace" at bounding box center [282, 65] width 29 height 10
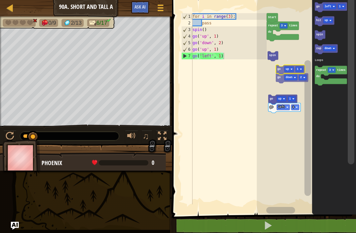
click at [271, 66] on rect "Blockly Workspace" at bounding box center [306, 106] width 99 height 218
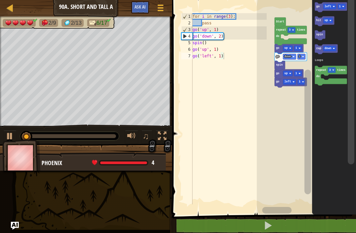
click at [266, 45] on rect "Blockly Workspace" at bounding box center [306, 106] width 99 height 218
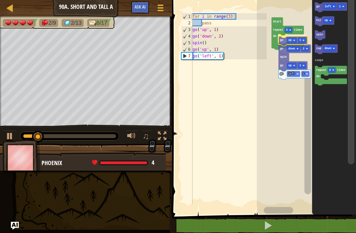
click at [277, 49] on icon "Blockly Workspace" at bounding box center [288, 38] width 32 height 24
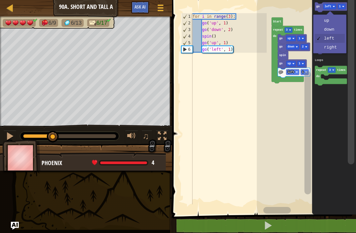
click at [331, 6] on text "left" at bounding box center [328, 6] width 7 height 3
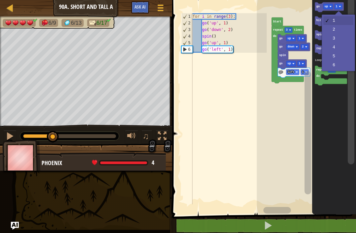
click at [340, 5] on rect "Blockly Workspace" at bounding box center [339, 7] width 8 height 6
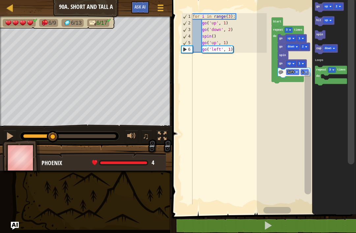
click at [319, 6] on text "go" at bounding box center [318, 6] width 3 height 3
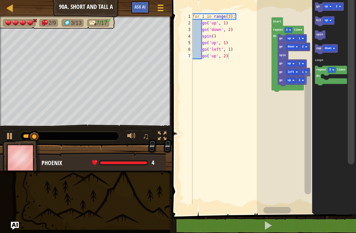
click at [328, 6] on text "up" at bounding box center [326, 6] width 3 height 3
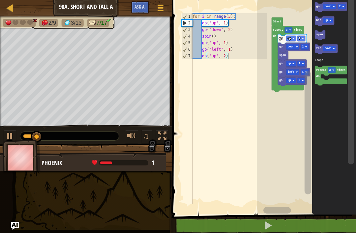
click at [341, 6] on text "2" at bounding box center [340, 6] width 2 height 3
click at [320, 7] on icon "Blockly Workspace" at bounding box center [331, 7] width 32 height 10
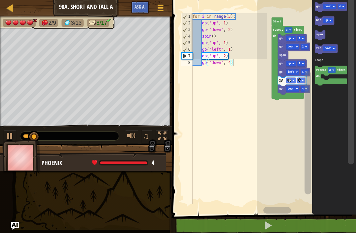
click at [317, 35] on text "spin" at bounding box center [320, 34] width 7 height 3
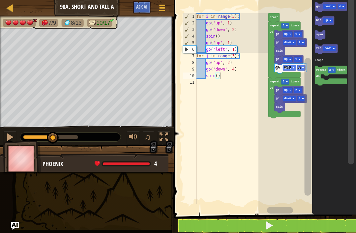
click at [10, 138] on div at bounding box center [10, 137] width 9 height 9
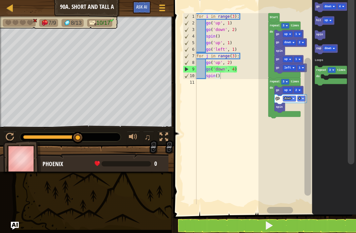
click at [329, 7] on text "down" at bounding box center [328, 6] width 7 height 3
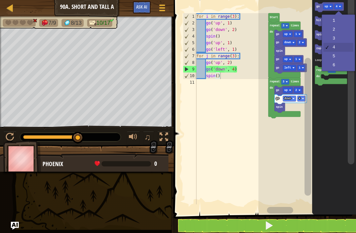
click at [337, 7] on text "4" at bounding box center [337, 6] width 2 height 3
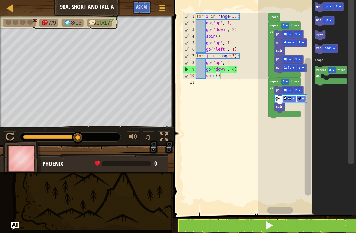
click at [318, 7] on text "go" at bounding box center [318, 6] width 3 height 3
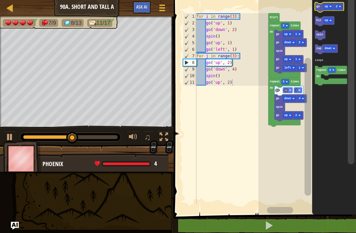
click at [326, 8] on text "up" at bounding box center [326, 6] width 3 height 3
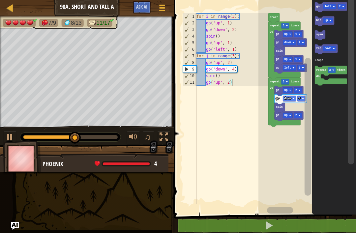
click at [342, 4] on rect "Blockly Workspace" at bounding box center [342, 7] width 8 height 6
click at [319, 6] on text "go" at bounding box center [318, 6] width 3 height 3
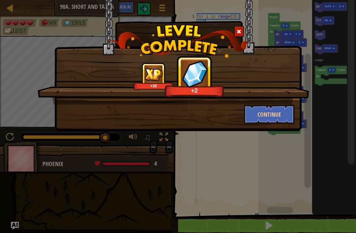
click at [276, 123] on button "Continue" at bounding box center [269, 115] width 51 height 20
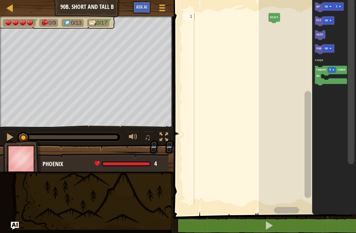
click at [166, 138] on div at bounding box center [164, 137] width 9 height 9
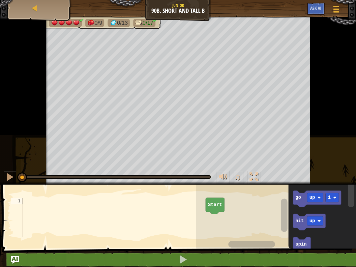
click at [31, 94] on div "0/9 0/13 0/17 ♫ Phoenix 4 x: 30 y: 54 No target action: idle" at bounding box center [178, 100] width 356 height 168
click at [216, 218] on rect "Blockly Workspace" at bounding box center [276, 214] width 160 height 67
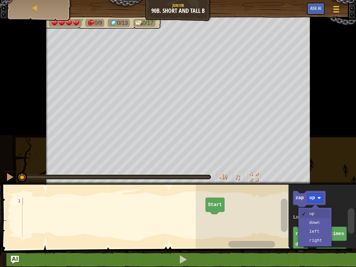
click at [316, 198] on rect "Blockly Workspace" at bounding box center [315, 197] width 16 height 9
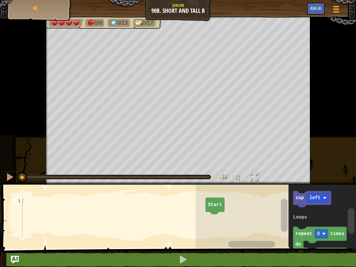
click at [298, 200] on text "zap" at bounding box center [300, 197] width 8 height 5
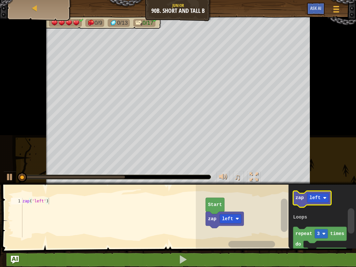
click at [316, 196] on text "left" at bounding box center [315, 197] width 11 height 5
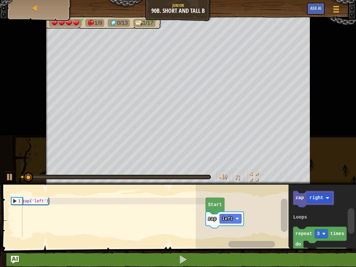
click at [298, 203] on icon "Blockly Workspace" at bounding box center [313, 199] width 41 height 16
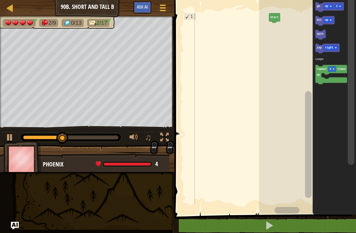
click at [328, 5] on text "up" at bounding box center [326, 6] width 3 height 3
click at [320, 8] on text "go" at bounding box center [318, 6] width 3 height 3
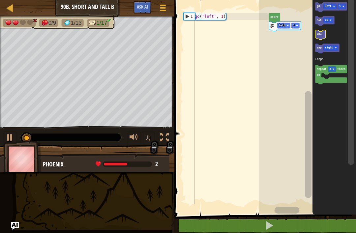
click at [321, 33] on text "spin" at bounding box center [320, 33] width 7 height 3
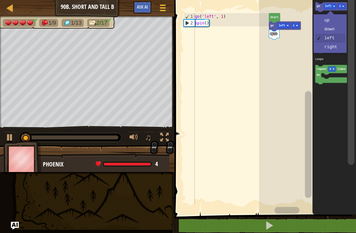
click at [331, 6] on text "left" at bounding box center [328, 6] width 7 height 3
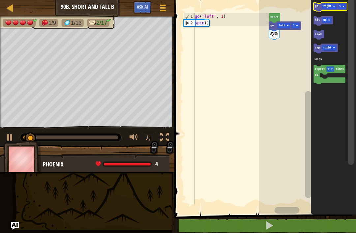
click at [340, 7] on text "1" at bounding box center [340, 6] width 2 height 3
click at [319, 7] on icon "Blockly Workspace" at bounding box center [331, 7] width 34 height 10
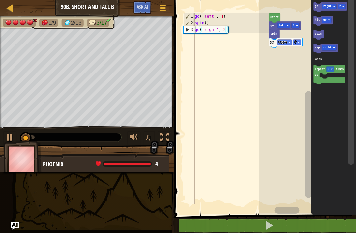
click at [318, 34] on text "spin" at bounding box center [318, 33] width 7 height 3
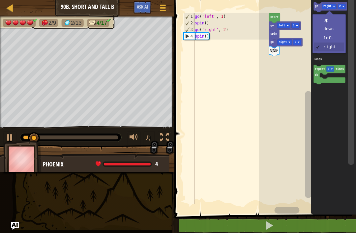
click at [326, 4] on rect "Blockly Workspace" at bounding box center [329, 7] width 15 height 6
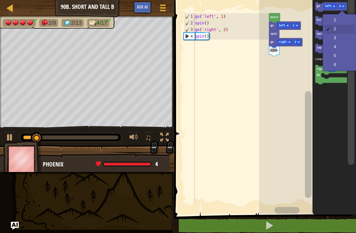
click at [341, 6] on rect "Blockly Workspace" at bounding box center [342, 7] width 8 height 6
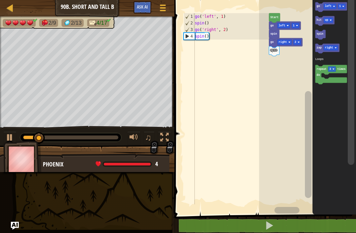
click at [321, 7] on icon "Blockly Workspace" at bounding box center [332, 7] width 32 height 10
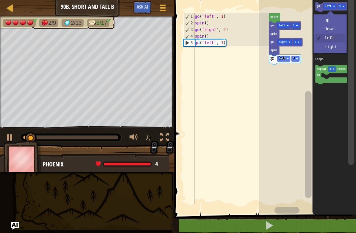
click at [329, 7] on text "left" at bounding box center [328, 6] width 7 height 3
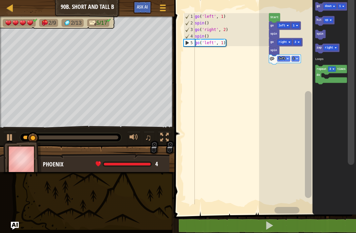
click at [342, 6] on rect "Blockly Workspace" at bounding box center [342, 7] width 8 height 6
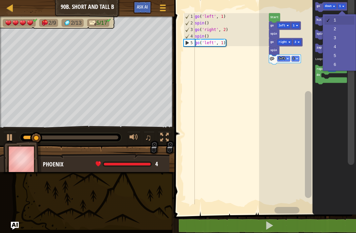
click at [321, 7] on icon "Blockly Workspace" at bounding box center [332, 7] width 32 height 10
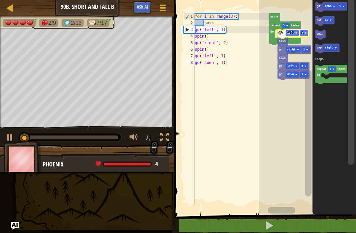
click at [270, 44] on icon "Blockly Workspace" at bounding box center [285, 32] width 32 height 23
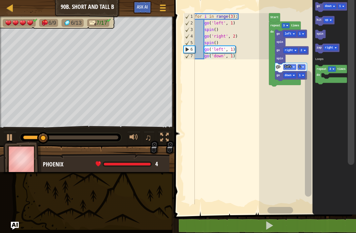
click at [322, 74] on rect "Blockly Workspace" at bounding box center [332, 74] width 32 height 19
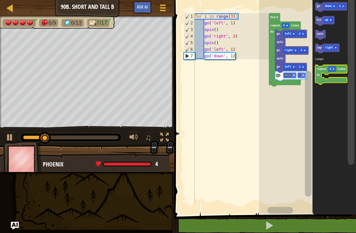
click at [323, 76] on rect "Blockly Workspace" at bounding box center [332, 74] width 32 height 19
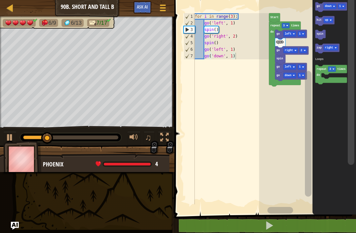
click at [325, 73] on icon "Blockly Workspace" at bounding box center [332, 74] width 32 height 19
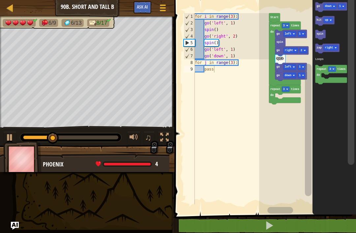
click at [321, 48] on text "zap" at bounding box center [319, 47] width 5 height 3
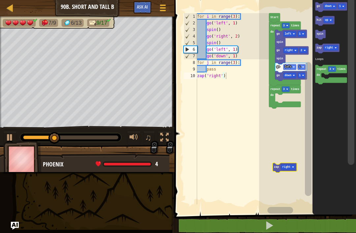
click at [273, 107] on icon "Blockly Workspace" at bounding box center [285, 96] width 32 height 23
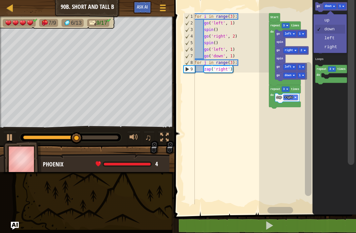
click at [328, 6] on text "down" at bounding box center [328, 6] width 7 height 3
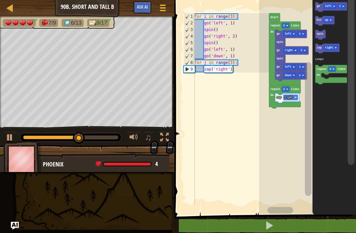
click at [341, 6] on text "1" at bounding box center [340, 6] width 2 height 3
click at [321, 9] on icon "Blockly Workspace" at bounding box center [332, 7] width 32 height 10
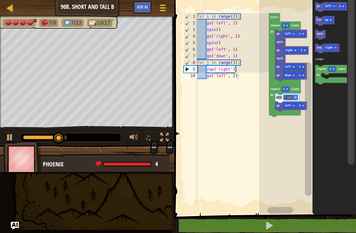
click at [328, 6] on text "left" at bounding box center [328, 6] width 7 height 3
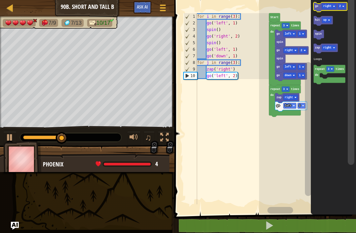
click at [340, 7] on text "2" at bounding box center [340, 6] width 2 height 3
click at [315, 4] on icon "Blockly Workspace" at bounding box center [331, 7] width 34 height 10
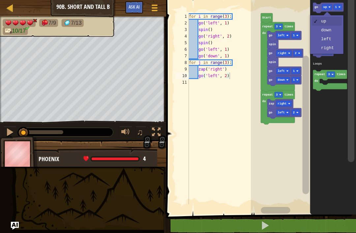
click at [325, 8] on text "up" at bounding box center [325, 7] width 4 height 3
click at [326, 53] on rect "Blockly Workspace" at bounding box center [327, 52] width 10 height 6
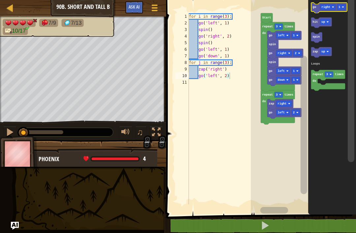
click at [339, 8] on text "1" at bounding box center [340, 7] width 2 height 3
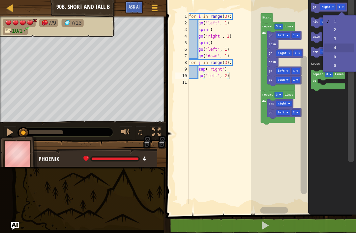
click at [331, 50] on icon "Blockly Workspace" at bounding box center [321, 52] width 21 height 11
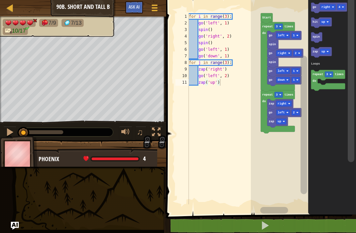
click at [315, 9] on text "go" at bounding box center [315, 7] width 4 height 3
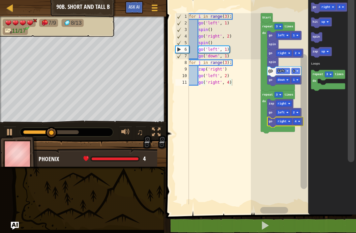
click at [300, 122] on image "Blockly Workspace" at bounding box center [299, 121] width 2 height 2
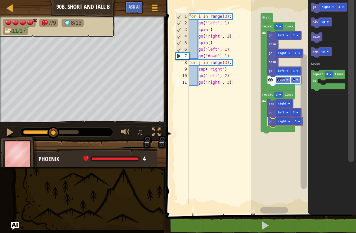
click at [290, 154] on rect "Blockly Workspace" at bounding box center [303, 106] width 105 height 218
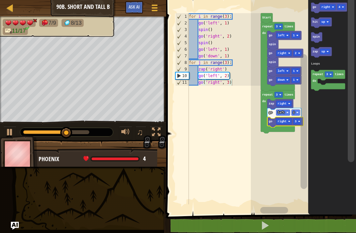
click at [299, 117] on icon "Blockly Workspace" at bounding box center [285, 122] width 36 height 11
click at [299, 120] on rect "Blockly Workspace" at bounding box center [297, 122] width 9 height 6
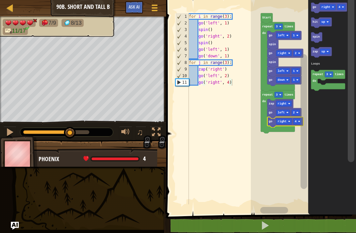
click at [288, 161] on rect "Blockly Workspace" at bounding box center [303, 106] width 105 height 218
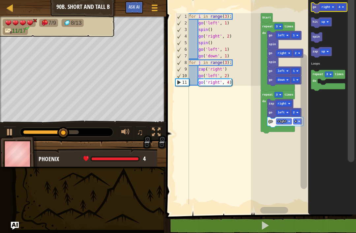
click at [326, 7] on text "right" at bounding box center [326, 7] width 9 height 3
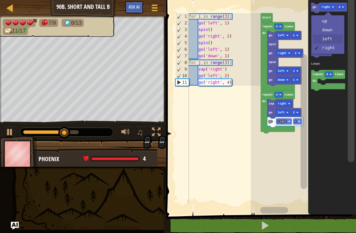
click at [322, 42] on rect "Blockly Workspace" at bounding box center [316, 37] width 11 height 11
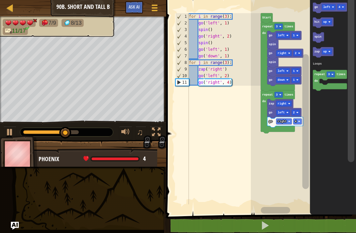
click at [340, 8] on text "4" at bounding box center [340, 7] width 2 height 3
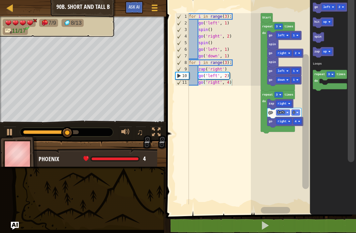
click at [330, 32] on icon "Blockly Workspace" at bounding box center [333, 106] width 46 height 218
click at [322, 6] on icon "Blockly Workspace" at bounding box center [330, 8] width 34 height 11
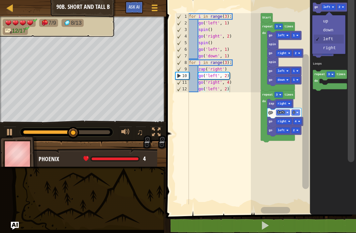
click at [327, 7] on text "left" at bounding box center [326, 7] width 7 height 3
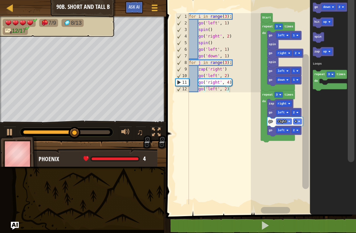
click at [323, 32] on icon "Blockly Workspace" at bounding box center [318, 37] width 11 height 11
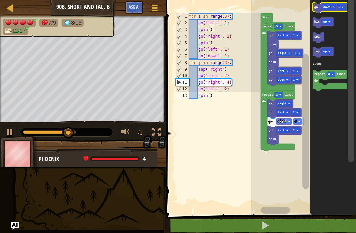
click at [341, 7] on rect "Blockly Workspace" at bounding box center [341, 7] width 9 height 6
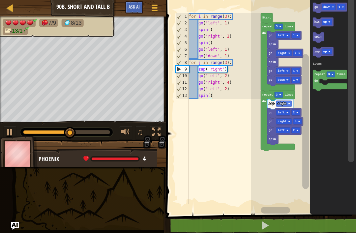
click at [333, 20] on icon "Blockly Workspace" at bounding box center [323, 22] width 21 height 11
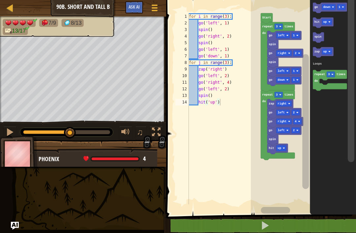
click at [317, 9] on text "go" at bounding box center [317, 7] width 4 height 3
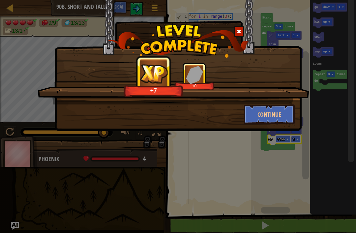
click at [283, 114] on button "Continue" at bounding box center [269, 115] width 51 height 20
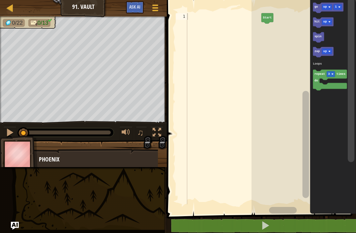
click at [316, 8] on text "go" at bounding box center [317, 7] width 4 height 3
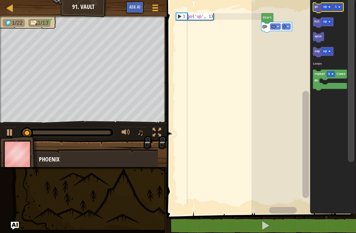
click at [328, 7] on rect "Blockly Workspace" at bounding box center [327, 7] width 10 height 6
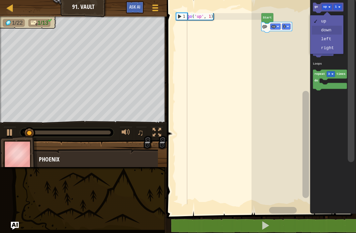
click at [322, 32] on icon "Blockly Workspace" at bounding box center [318, 37] width 11 height 11
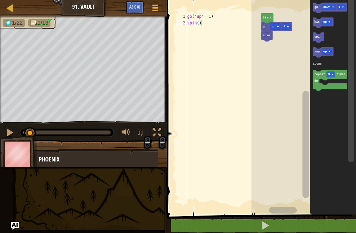
click at [318, 10] on icon "Blockly Workspace" at bounding box center [330, 8] width 34 height 11
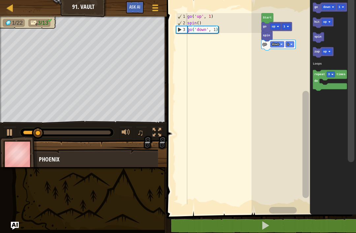
click at [326, 11] on icon "Blockly Workspace" at bounding box center [330, 8] width 34 height 11
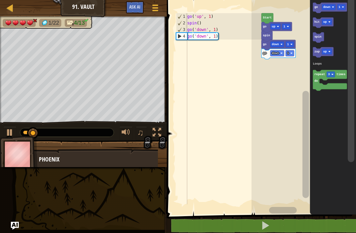
click at [280, 54] on rect "Blockly Workspace" at bounding box center [277, 53] width 14 height 6
click at [271, 95] on rect "Blockly Workspace" at bounding box center [304, 106] width 105 height 218
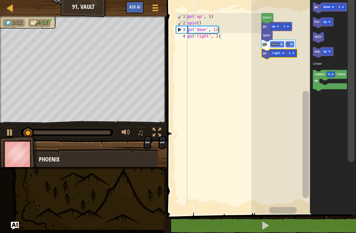
click at [291, 52] on text "1" at bounding box center [290, 53] width 2 height 3
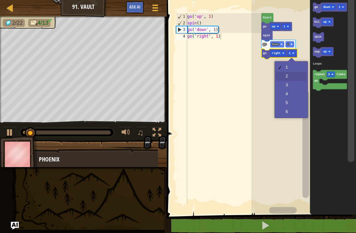
click at [281, 76] on rect "Blockly Workspace" at bounding box center [304, 106] width 105 height 218
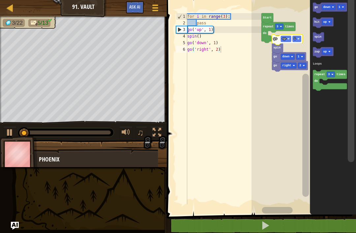
click at [263, 43] on icon "Blockly Workspace" at bounding box center [278, 32] width 34 height 21
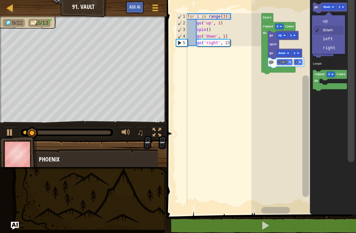
click at [328, 7] on text "down" at bounding box center [326, 7] width 7 height 3
click at [321, 21] on icon "Blockly Workspace" at bounding box center [323, 22] width 21 height 11
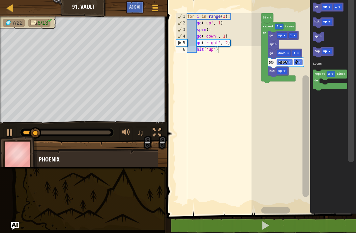
click at [337, 5] on rect "Blockly Workspace" at bounding box center [338, 7] width 9 height 6
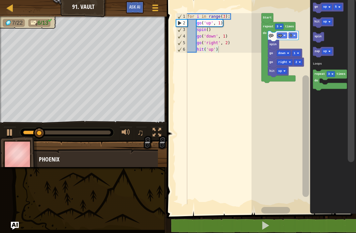
click at [327, 57] on rect "Blockly Workspace" at bounding box center [323, 52] width 21 height 11
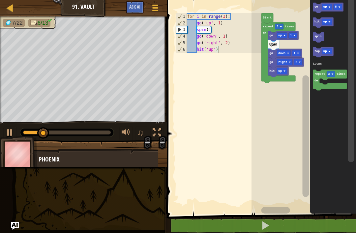
click at [319, 6] on icon "Blockly Workspace" at bounding box center [328, 8] width 31 height 11
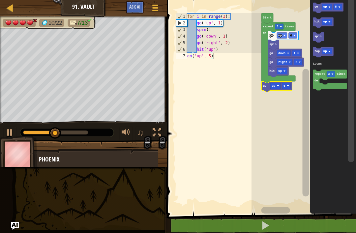
click at [288, 85] on image "Blockly Workspace" at bounding box center [288, 86] width 2 height 2
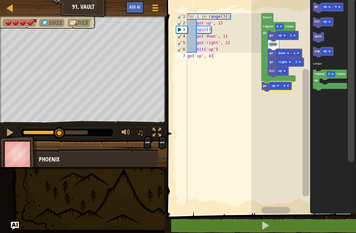
click at [276, 131] on rect "Blockly Workspace" at bounding box center [304, 106] width 105 height 218
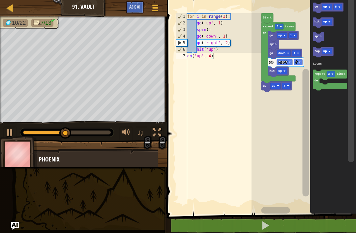
click at [317, 83] on icon "Blockly Workspace" at bounding box center [330, 80] width 34 height 21
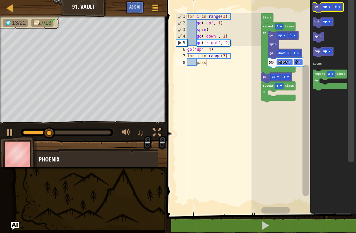
click at [326, 5] on rect "Blockly Workspace" at bounding box center [327, 7] width 10 height 6
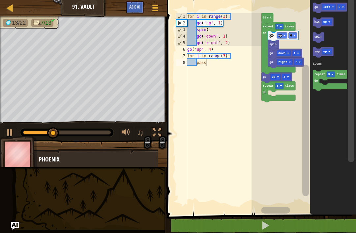
click at [320, 39] on icon "Blockly Workspace" at bounding box center [318, 37] width 11 height 11
click at [340, 6] on text "5" at bounding box center [340, 7] width 2 height 3
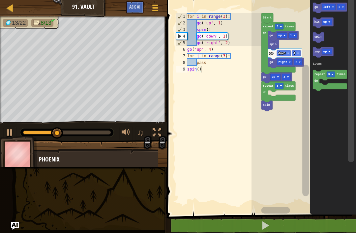
click at [327, 27] on rect "Blockly Workspace" at bounding box center [323, 22] width 21 height 11
click at [314, 9] on icon "Blockly Workspace" at bounding box center [330, 8] width 34 height 11
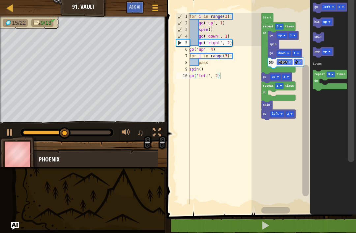
click at [329, 6] on text "left" at bounding box center [326, 7] width 7 height 3
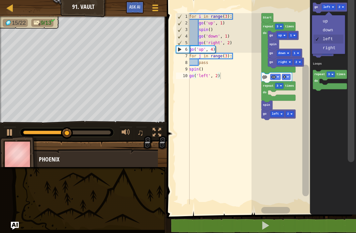
click at [319, 28] on icon "Blockly Workspace" at bounding box center [323, 22] width 21 height 11
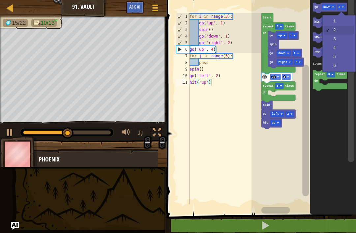
click at [341, 6] on rect "Blockly Workspace" at bounding box center [341, 7] width 9 height 6
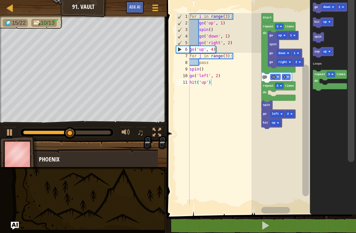
click at [328, 20] on rect "Blockly Workspace" at bounding box center [327, 22] width 10 height 6
click at [316, 9] on text "go" at bounding box center [316, 7] width 4 height 3
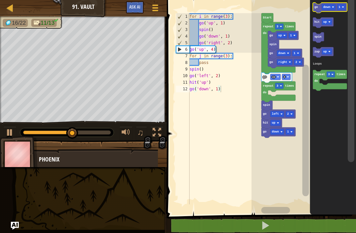
click at [325, 6] on text "down" at bounding box center [326, 7] width 7 height 3
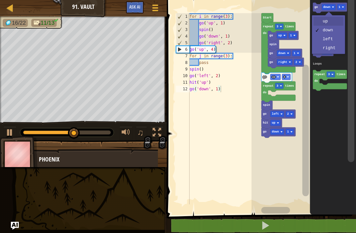
click at [321, 21] on icon "Blockly Workspace" at bounding box center [323, 22] width 21 height 11
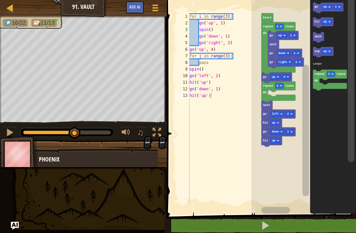
click at [316, 8] on text "go" at bounding box center [317, 7] width 4 height 3
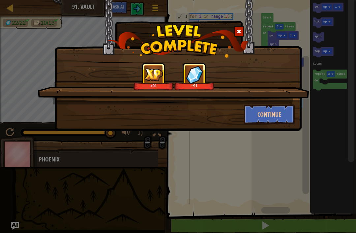
click at [277, 116] on button "Continue" at bounding box center [269, 115] width 51 height 20
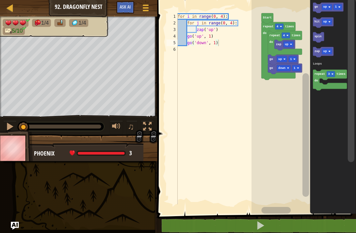
click at [263, 223] on span at bounding box center [260, 225] width 9 height 9
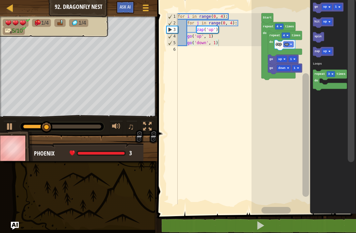
click at [328, 7] on rect "Blockly Workspace" at bounding box center [327, 7] width 10 height 6
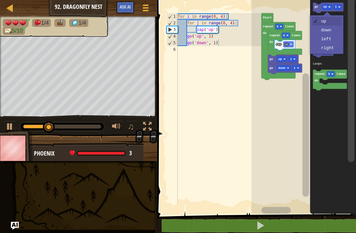
click at [337, 49] on icon "Blockly Workspace" at bounding box center [333, 106] width 46 height 218
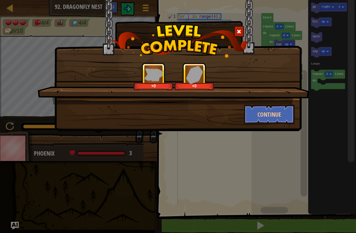
click at [270, 119] on button "Continue" at bounding box center [269, 115] width 51 height 20
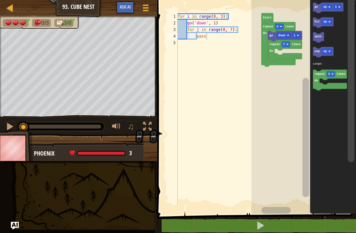
click at [330, 48] on icon "Blockly Workspace" at bounding box center [323, 52] width 21 height 11
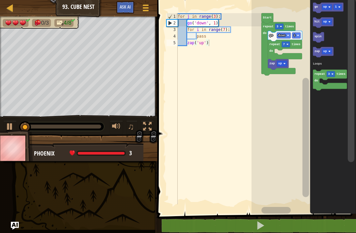
click at [282, 63] on text "up" at bounding box center [280, 63] width 4 height 3
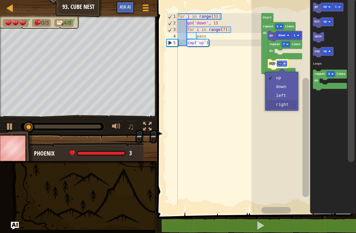
click at [291, 106] on rect "Blockly Workspace" at bounding box center [304, 106] width 105 height 218
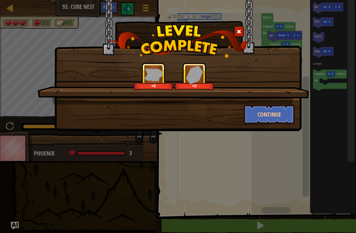
click at [275, 120] on button "Continue" at bounding box center [269, 115] width 51 height 20
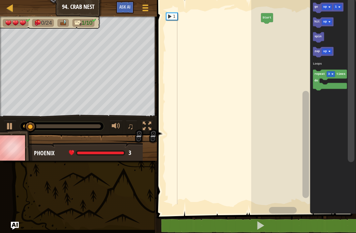
click at [318, 6] on icon "Blockly Workspace" at bounding box center [328, 8] width 31 height 11
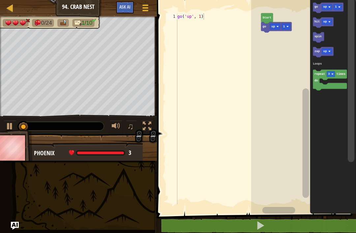
click at [319, 38] on text "spin" at bounding box center [318, 36] width 7 height 3
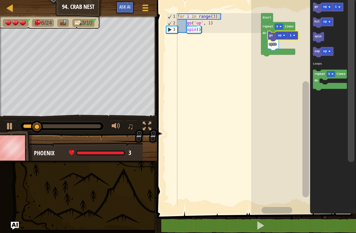
click at [285, 24] on icon "Blockly Workspace" at bounding box center [278, 39] width 34 height 34
click at [279, 24] on rect "Blockly Workspace" at bounding box center [279, 27] width 9 height 6
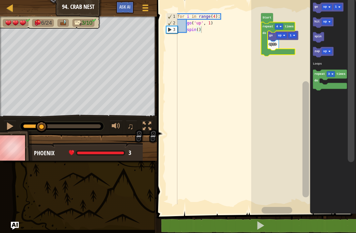
click at [284, 69] on rect "Blockly Workspace" at bounding box center [303, 106] width 105 height 218
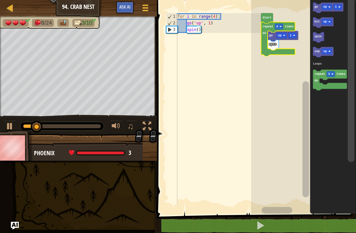
click at [10, 128] on div at bounding box center [10, 126] width 9 height 9
click at [332, 4] on rect "Blockly Workspace" at bounding box center [327, 7] width 10 height 6
click at [328, 7] on rect "Blockly Workspace" at bounding box center [327, 7] width 10 height 6
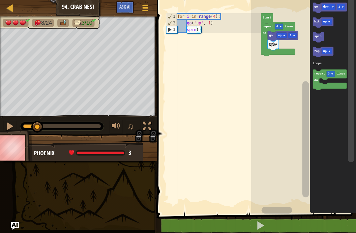
click at [333, 27] on rect "Blockly Workspace" at bounding box center [323, 22] width 21 height 11
click at [315, 8] on text "go" at bounding box center [316, 7] width 4 height 3
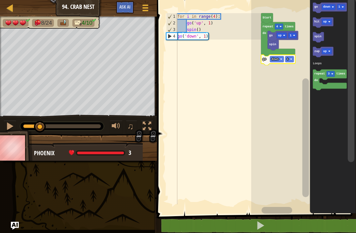
click at [330, 7] on text "down" at bounding box center [326, 7] width 7 height 3
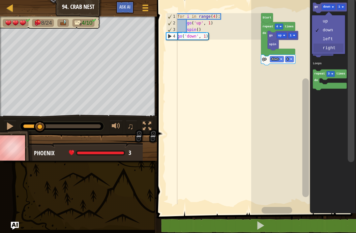
click at [336, 48] on icon "Blockly Workspace" at bounding box center [333, 106] width 46 height 218
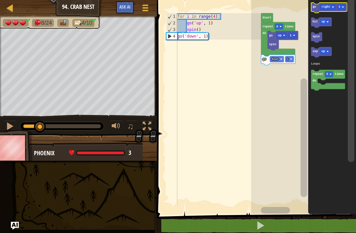
click at [315, 5] on icon "Blockly Workspace" at bounding box center [329, 8] width 36 height 11
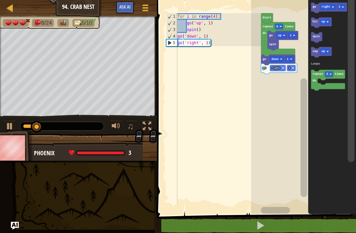
click at [320, 34] on icon "Blockly Workspace" at bounding box center [316, 37] width 11 height 11
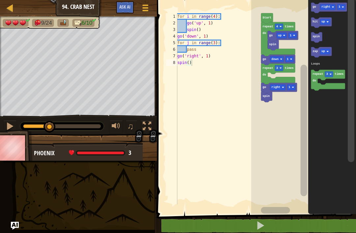
click at [283, 66] on rect "Blockly Workspace" at bounding box center [279, 68] width 9 height 6
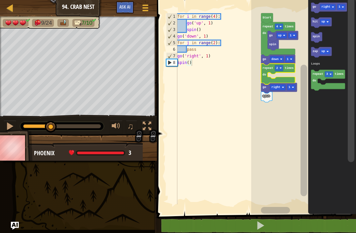
click at [288, 90] on rect "Blockly Workspace" at bounding box center [291, 87] width 9 height 6
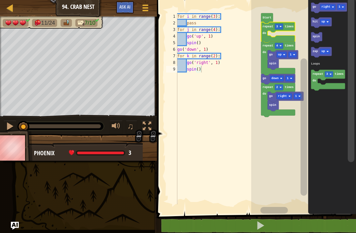
click at [278, 26] on text "3" at bounding box center [277, 26] width 2 height 3
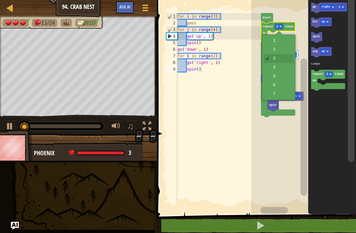
click at [285, 51] on icon "Blockly Workspace" at bounding box center [282, 55] width 31 height 11
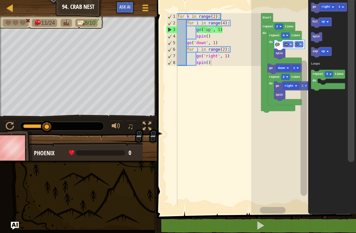
click at [316, 9] on text "go" at bounding box center [315, 7] width 4 height 3
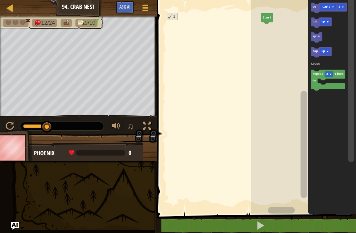
click at [124, 9] on span "Ask AI" at bounding box center [124, 7] width 11 height 6
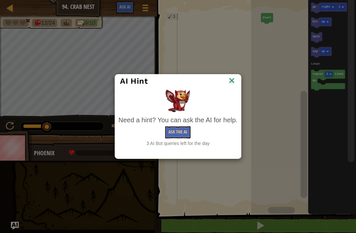
click at [175, 129] on button "Ask the AI" at bounding box center [177, 132] width 25 height 12
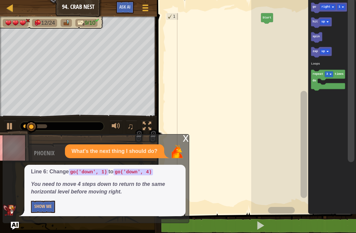
click at [15, 124] on button at bounding box center [9, 127] width 13 height 14
click at [12, 122] on div at bounding box center [10, 126] width 9 height 9
click at [5, 126] on button at bounding box center [9, 127] width 13 height 14
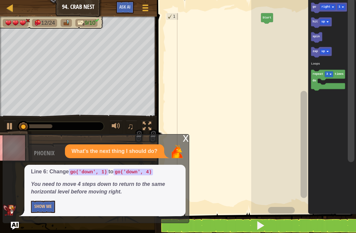
click at [6, 126] on div at bounding box center [10, 126] width 9 height 9
click at [181, 138] on div "x What's the next thing I should do? Line 6: Change go('down', 1) to go('down',…" at bounding box center [96, 178] width 187 height 89
click at [249, 113] on div at bounding box center [218, 115] width 85 height 204
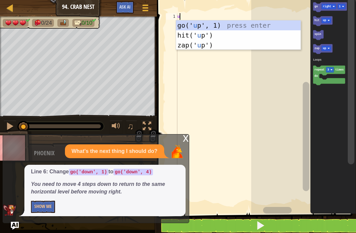
scroll to position [3, 0]
type textarea "u"
click at [301, 141] on rect "Blockly Workspace" at bounding box center [303, 106] width 105 height 218
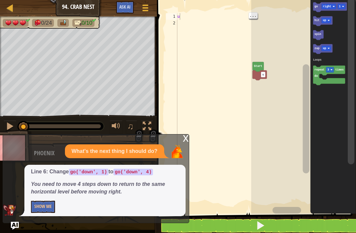
click at [181, 15] on div "u" at bounding box center [218, 115] width 85 height 204
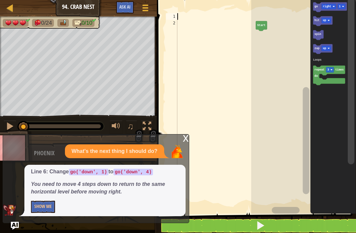
click at [334, 83] on icon "Blockly Workspace" at bounding box center [329, 76] width 32 height 20
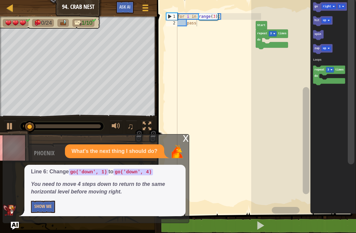
click at [272, 33] on rect "Blockly Workspace" at bounding box center [273, 34] width 8 height 6
click at [278, 31] on icon "Blockly Workspace" at bounding box center [272, 39] width 32 height 19
click at [276, 32] on rect "Blockly Workspace" at bounding box center [273, 34] width 8 height 6
click at [272, 30] on icon "Blockly Workspace" at bounding box center [272, 39] width 32 height 19
click at [271, 33] on text "3" at bounding box center [271, 33] width 2 height 3
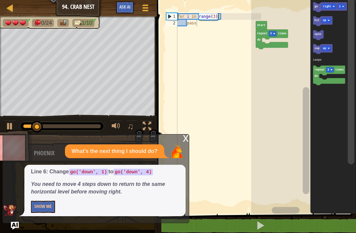
click at [275, 31] on rect "Blockly Workspace" at bounding box center [273, 34] width 8 height 6
click at [42, 203] on button "Show Me" at bounding box center [43, 207] width 24 height 12
click at [187, 135] on div "x What's the next thing I should do? Line 6: Change go('down', 1) to go('down',…" at bounding box center [96, 178] width 187 height 89
click at [185, 136] on div "x" at bounding box center [186, 138] width 6 height 7
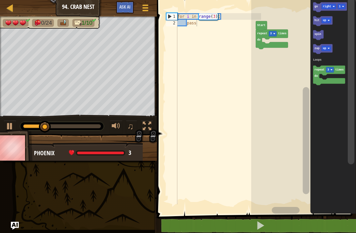
click at [274, 35] on image "Blockly Workspace" at bounding box center [274, 34] width 2 height 2
click at [282, 32] on icon "Blockly Workspace" at bounding box center [272, 39] width 32 height 19
click at [274, 36] on rect "Blockly Workspace" at bounding box center [273, 34] width 8 height 6
click at [272, 35] on rect "Blockly Workspace" at bounding box center [303, 106] width 105 height 218
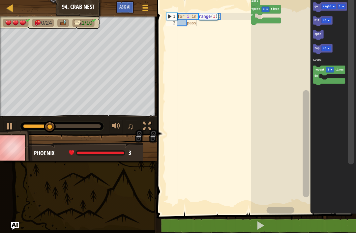
click at [269, 23] on icon "Blockly Workspace" at bounding box center [265, 14] width 32 height 19
click at [263, 27] on rect "Blockly Workspace" at bounding box center [303, 106] width 105 height 218
click at [263, 29] on rect "Blockly Workspace" at bounding box center [303, 106] width 105 height 218
click at [248, 37] on div "for i in range ( 3 ) : pass" at bounding box center [218, 115] width 85 height 204
type textarea "pass"
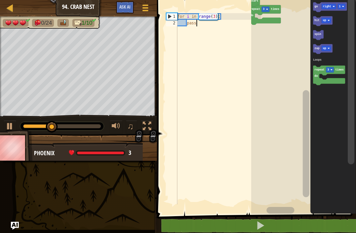
click at [253, 60] on rect "Blockly Workspace" at bounding box center [303, 106] width 105 height 218
click at [244, 58] on div "for i in range ( 3 ) : pass" at bounding box center [218, 115] width 85 height 204
click at [250, 56] on div "for i in range ( 3 ) : pass" at bounding box center [218, 115] width 85 height 204
click at [258, 37] on rect "Blockly Workspace" at bounding box center [303, 106] width 105 height 218
click at [263, 32] on rect "Blockly Workspace" at bounding box center [303, 106] width 105 height 218
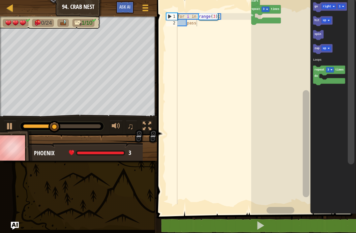
click at [264, 21] on icon "Blockly Workspace" at bounding box center [265, 14] width 32 height 19
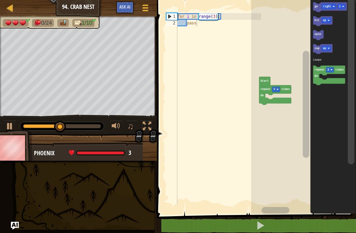
click at [276, 92] on rect "Blockly Workspace" at bounding box center [276, 90] width 8 height 6
click at [277, 89] on image "Blockly Workspace" at bounding box center [277, 89] width 2 height 2
